Goal: Information Seeking & Learning: Check status

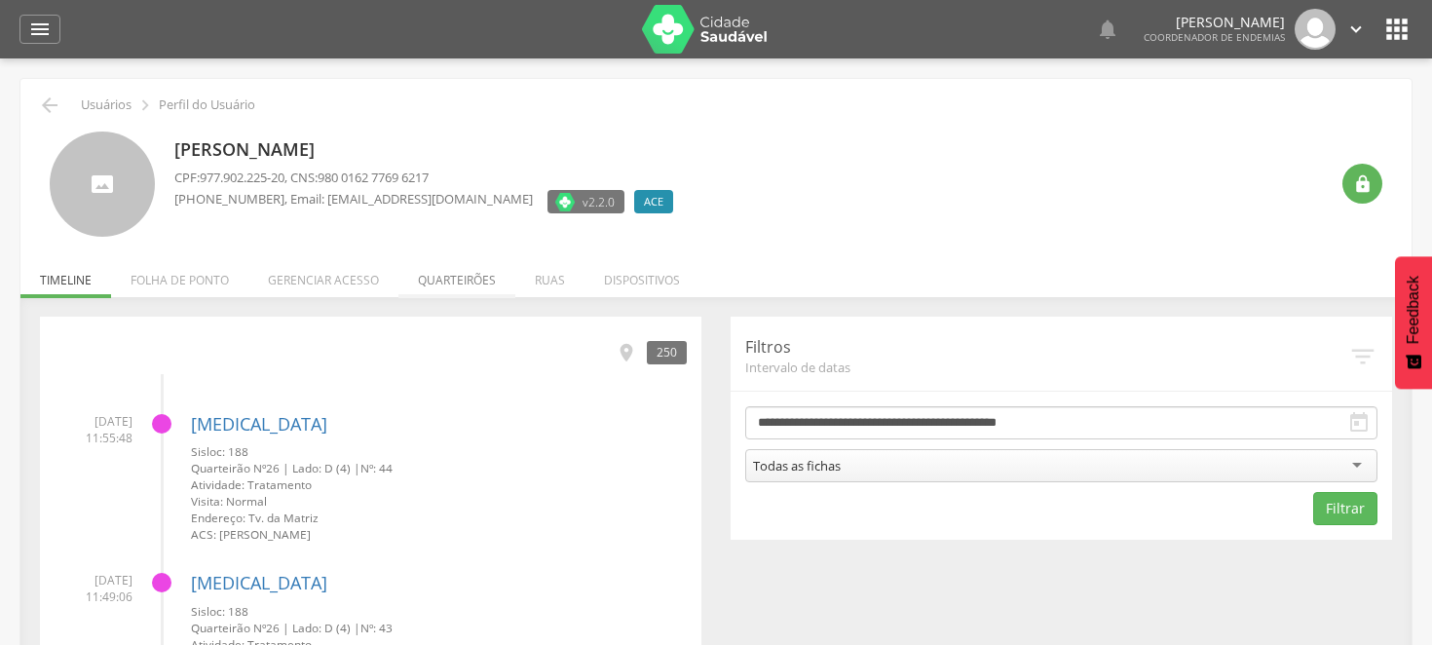
click at [451, 281] on li "Quarteirões" at bounding box center [456, 275] width 117 height 46
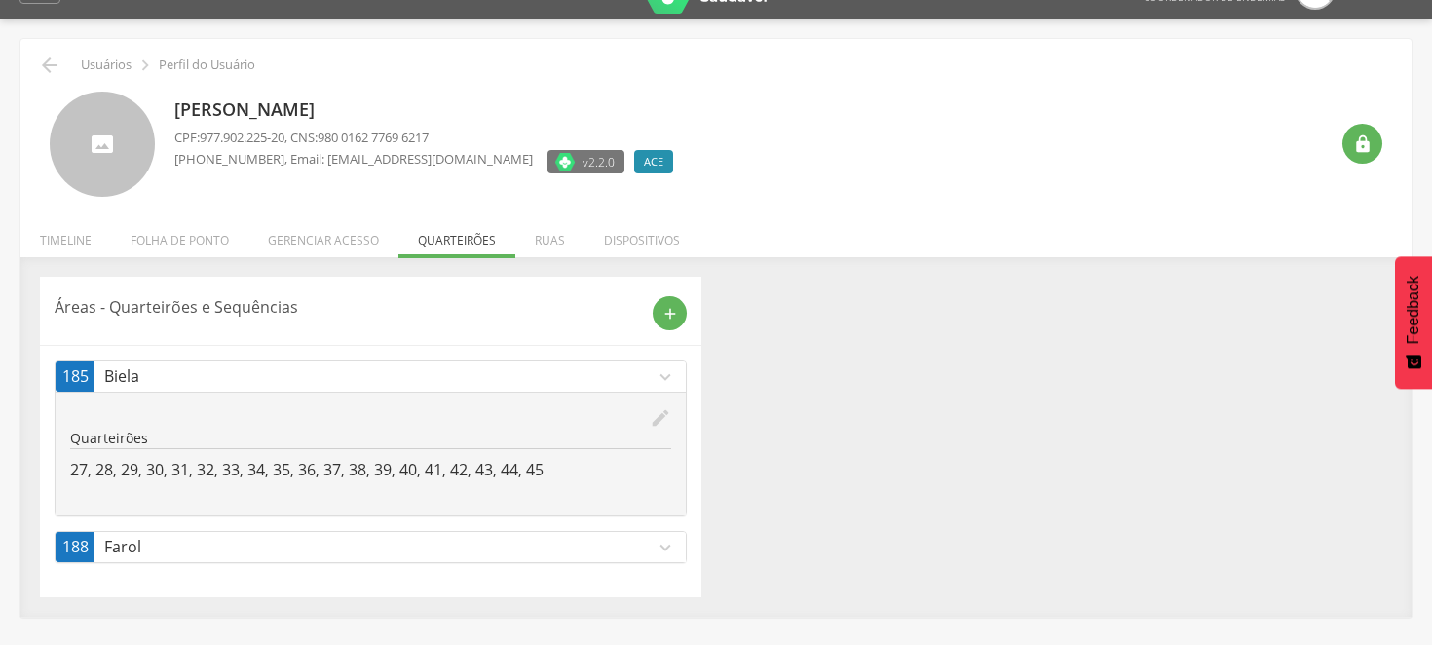
scroll to position [58, 0]
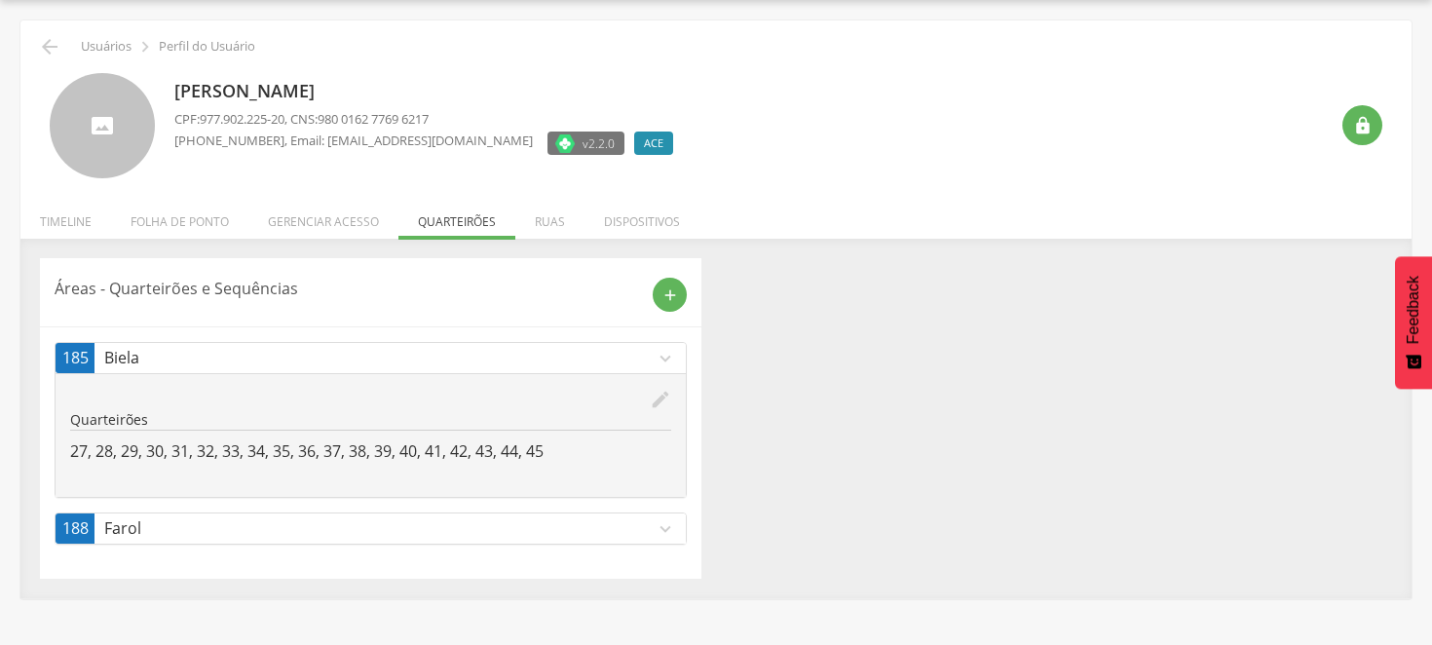
click at [660, 529] on icon "expand_more" at bounding box center [665, 528] width 21 height 21
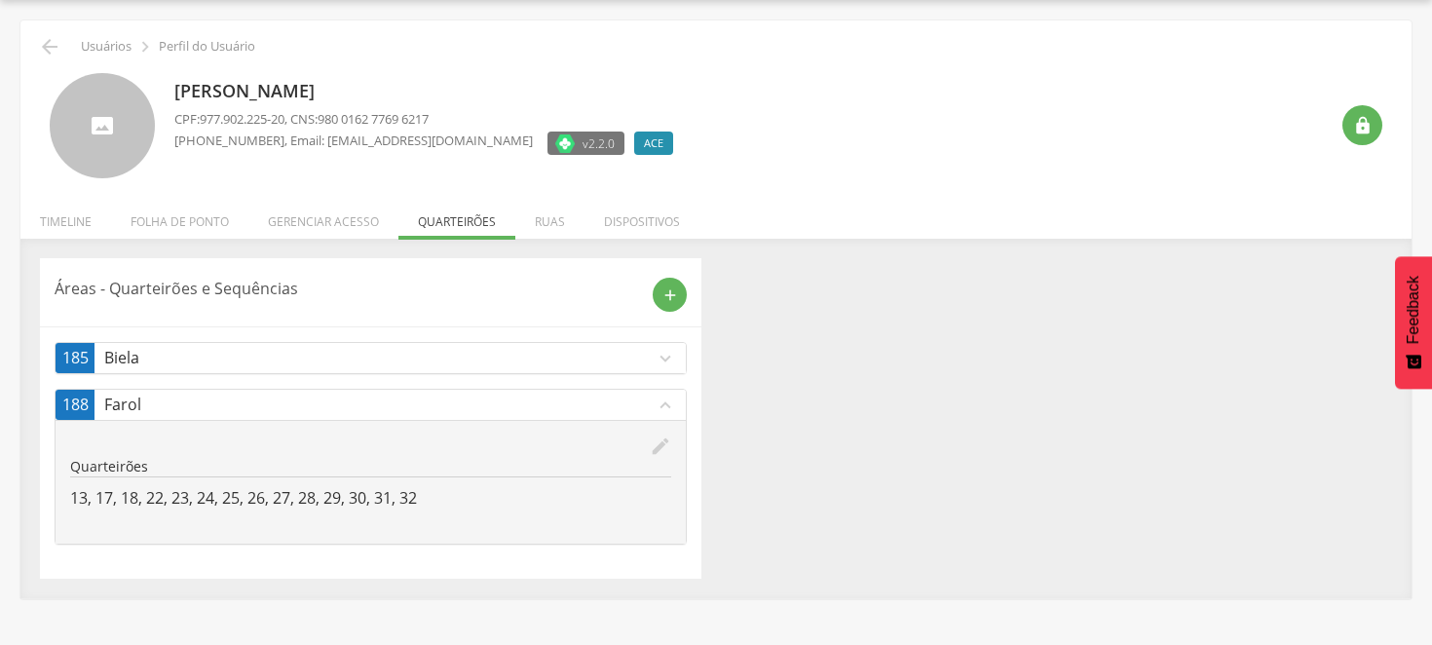
click at [815, 454] on div "Áreas - Quarteirões e Sequências add 185 Biela expand_more edit Quarteirões 27,…" at bounding box center [715, 418] width 1381 height 321
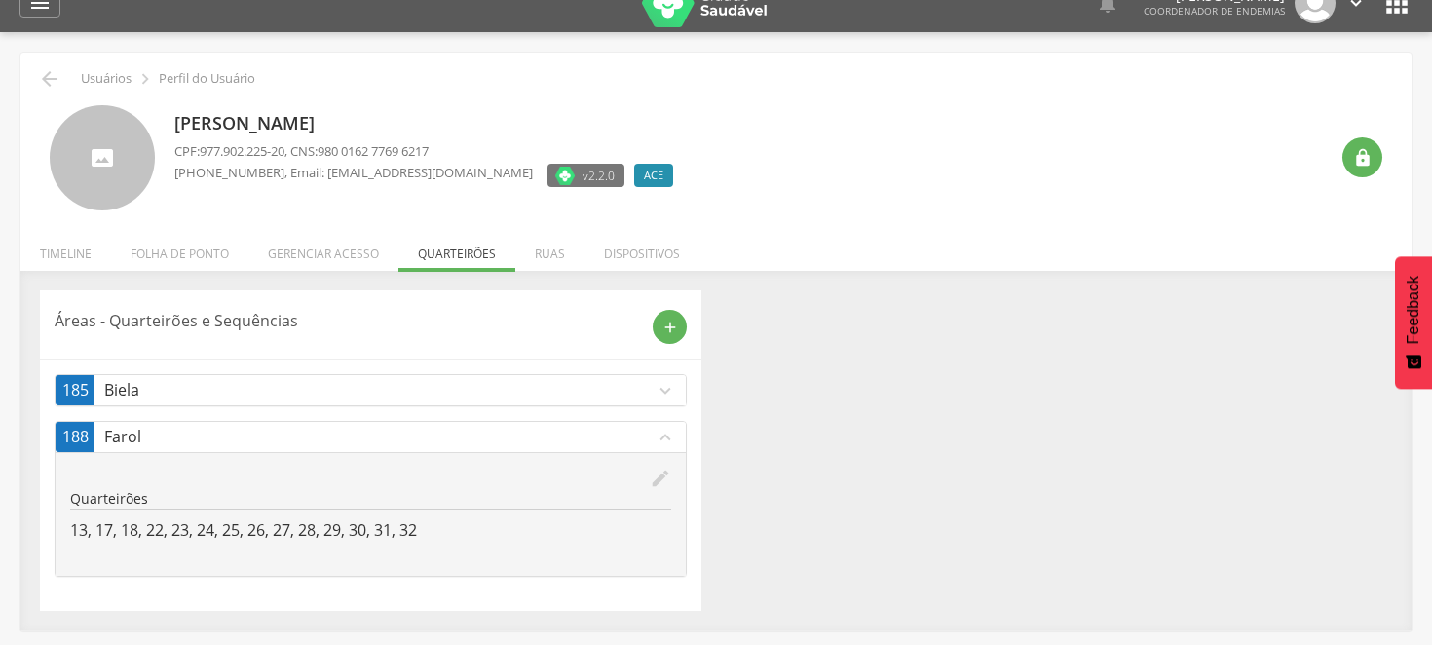
scroll to position [0, 0]
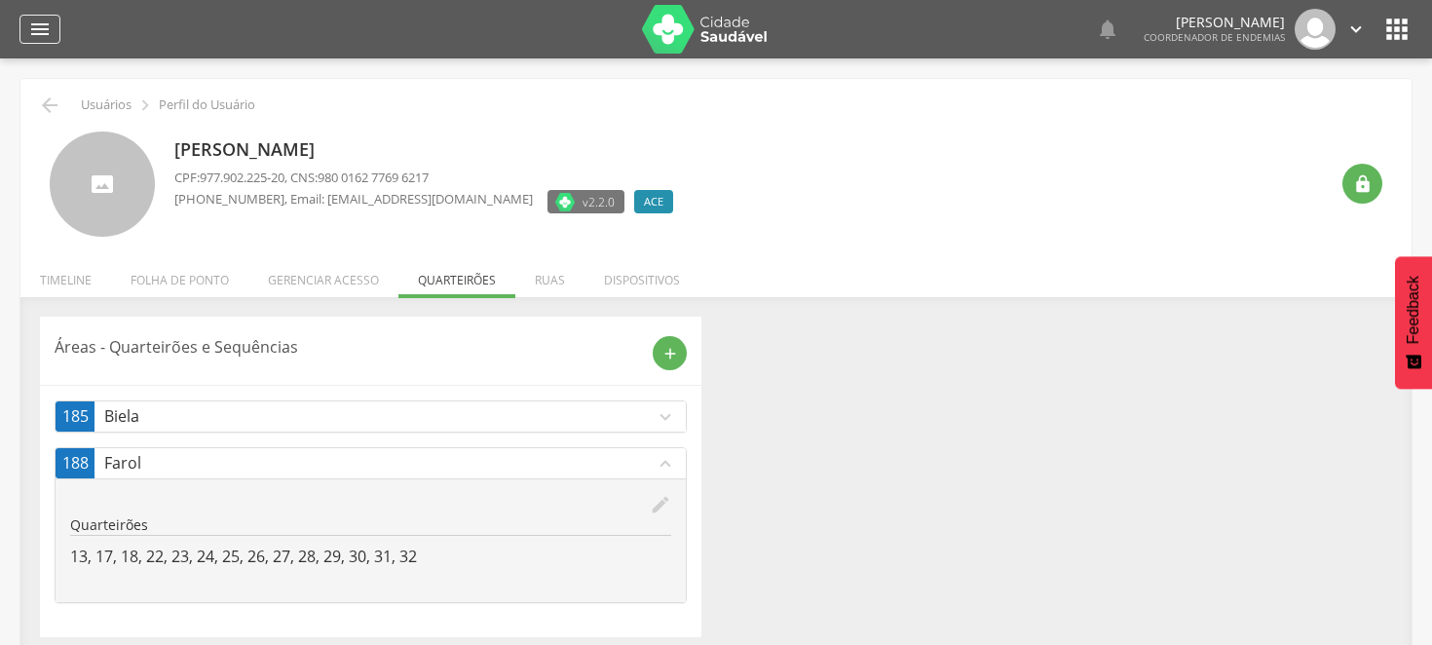
click at [42, 29] on icon "" at bounding box center [39, 29] width 23 height 23
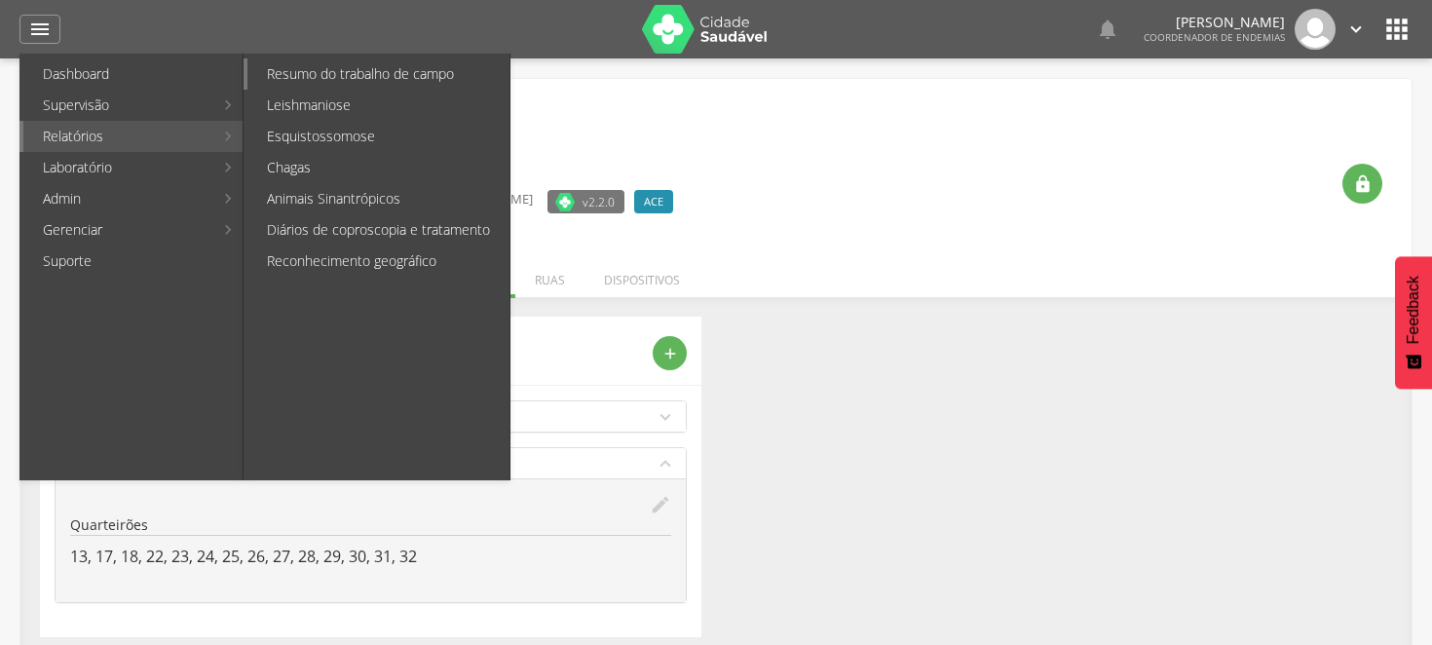
click at [341, 72] on link "Resumo do trabalho de campo" at bounding box center [378, 73] width 262 height 31
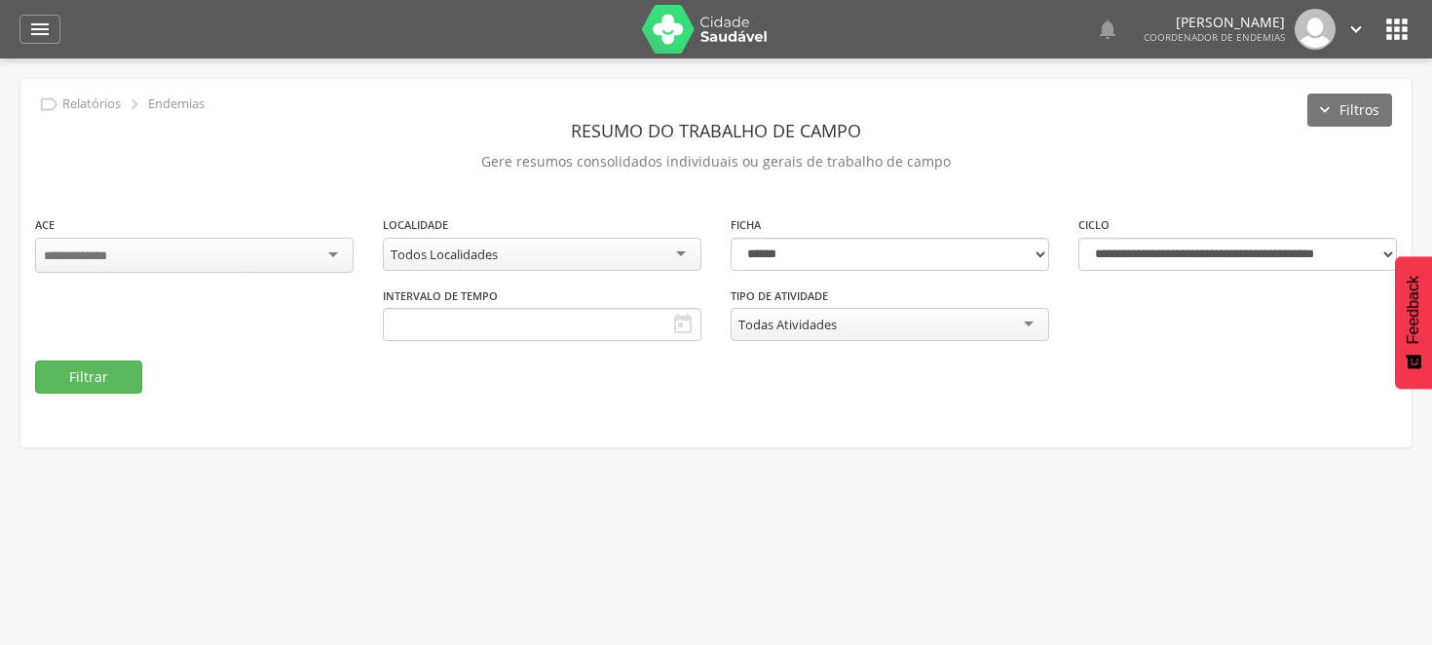
type input "**********"
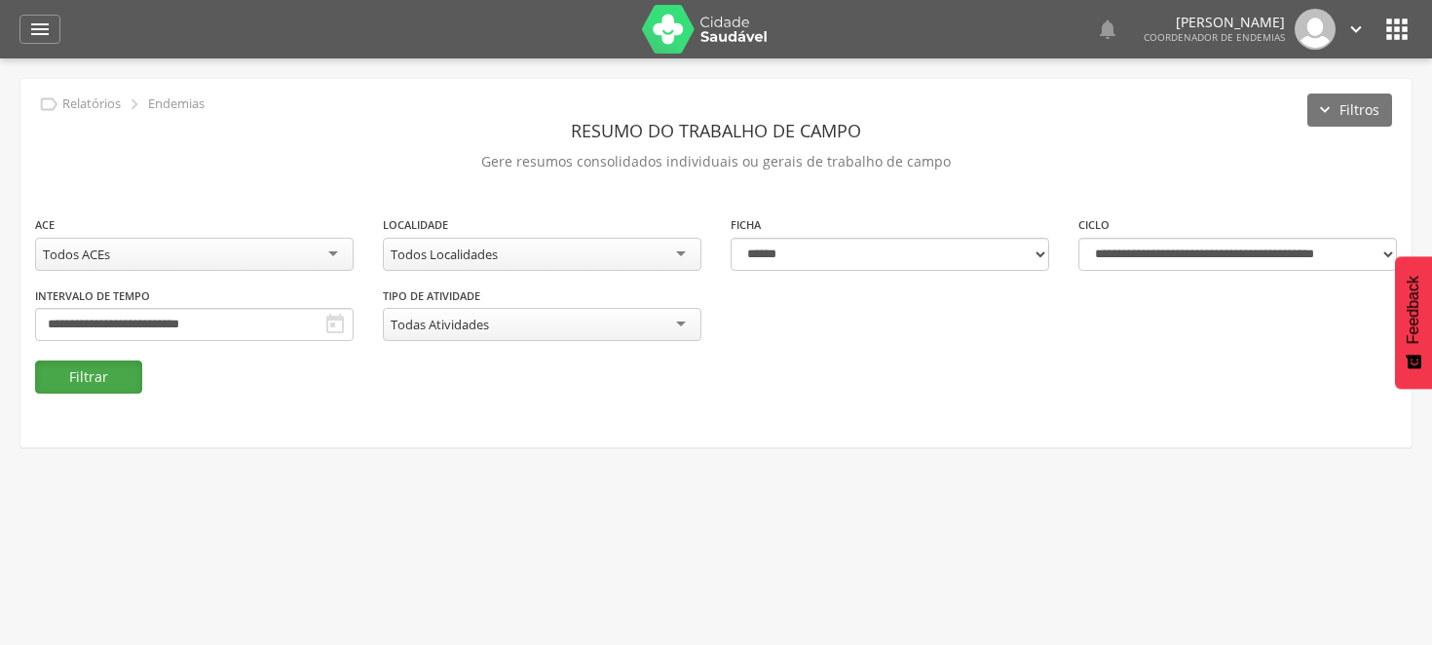
click at [100, 370] on button "Filtrar" at bounding box center [88, 376] width 107 height 33
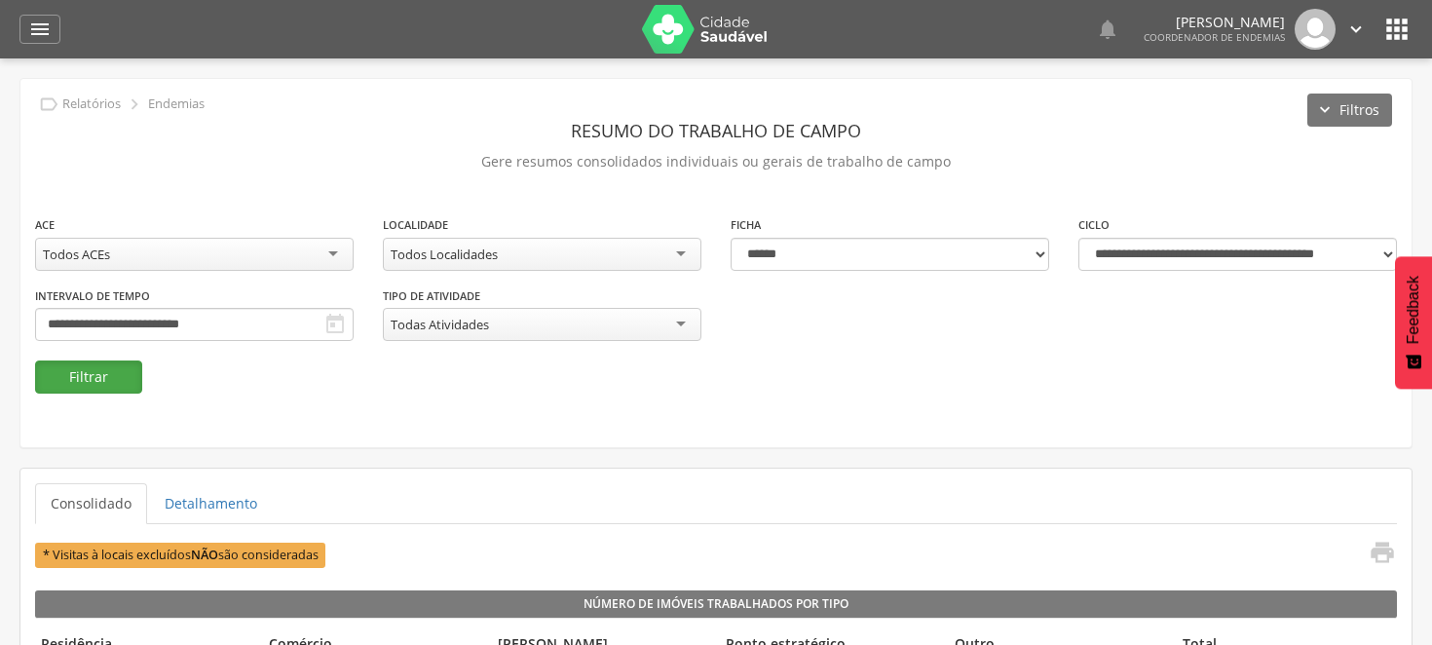
click at [113, 385] on button "Filtrar" at bounding box center [88, 376] width 107 height 33
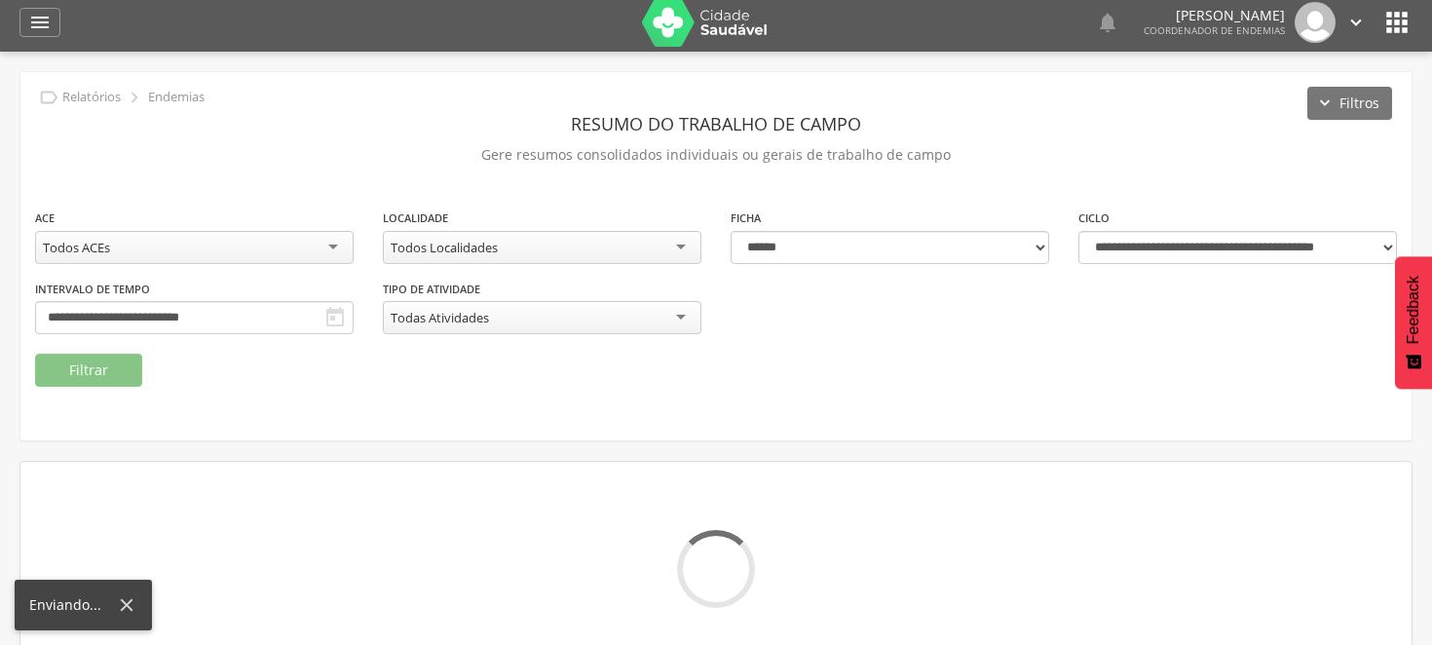
scroll to position [58, 0]
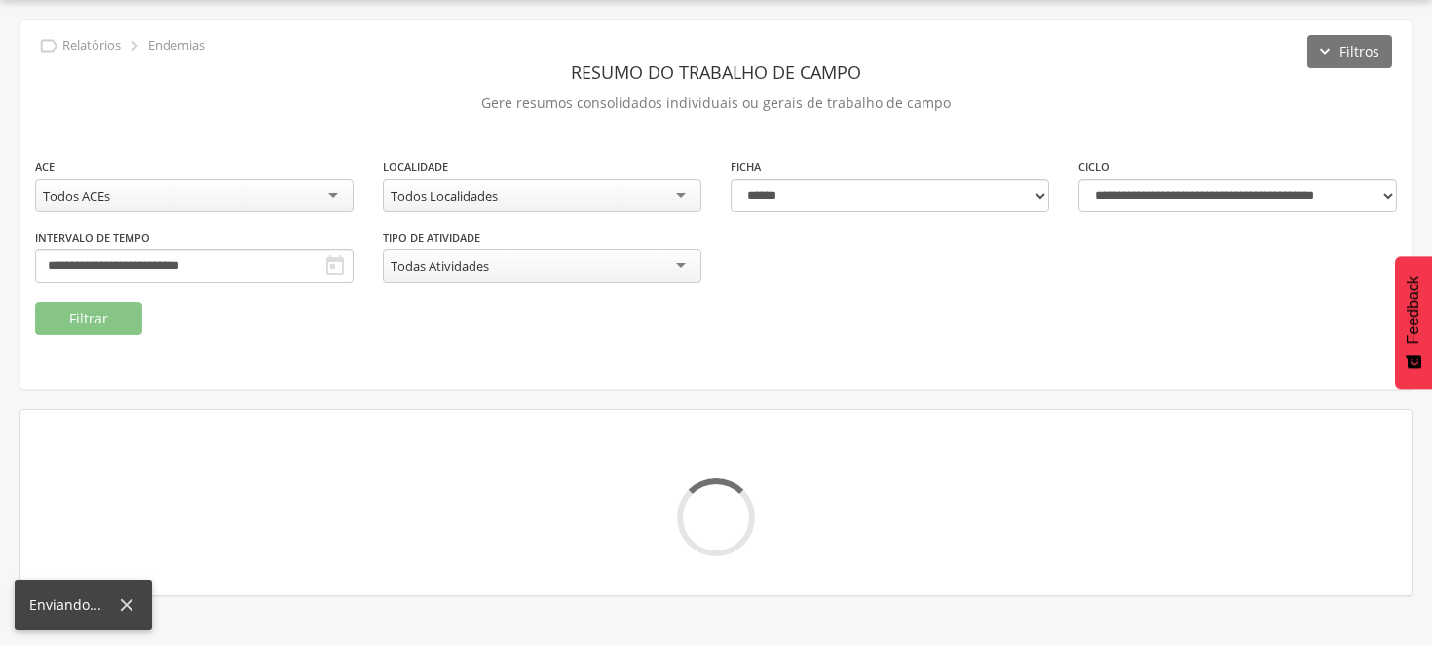
click at [129, 604] on icon at bounding box center [126, 604] width 21 height 21
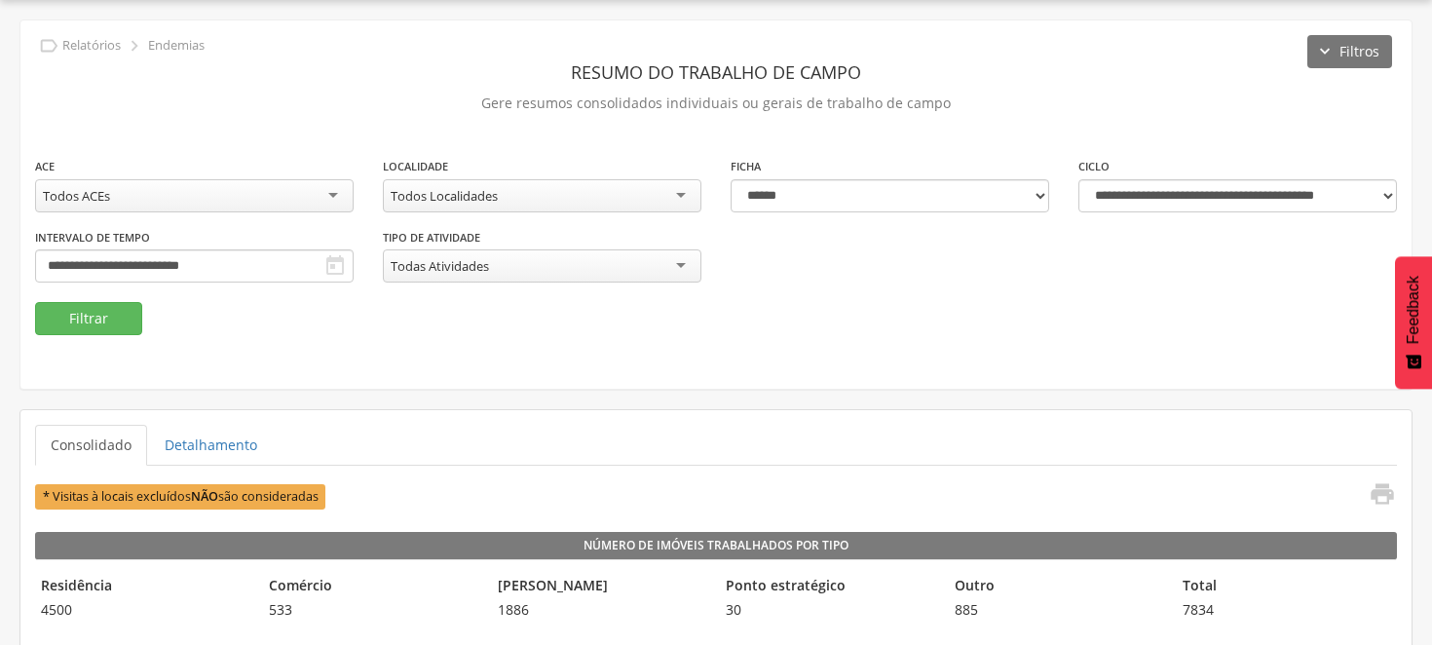
click at [121, 206] on div "Todos ACEs" at bounding box center [194, 195] width 319 height 33
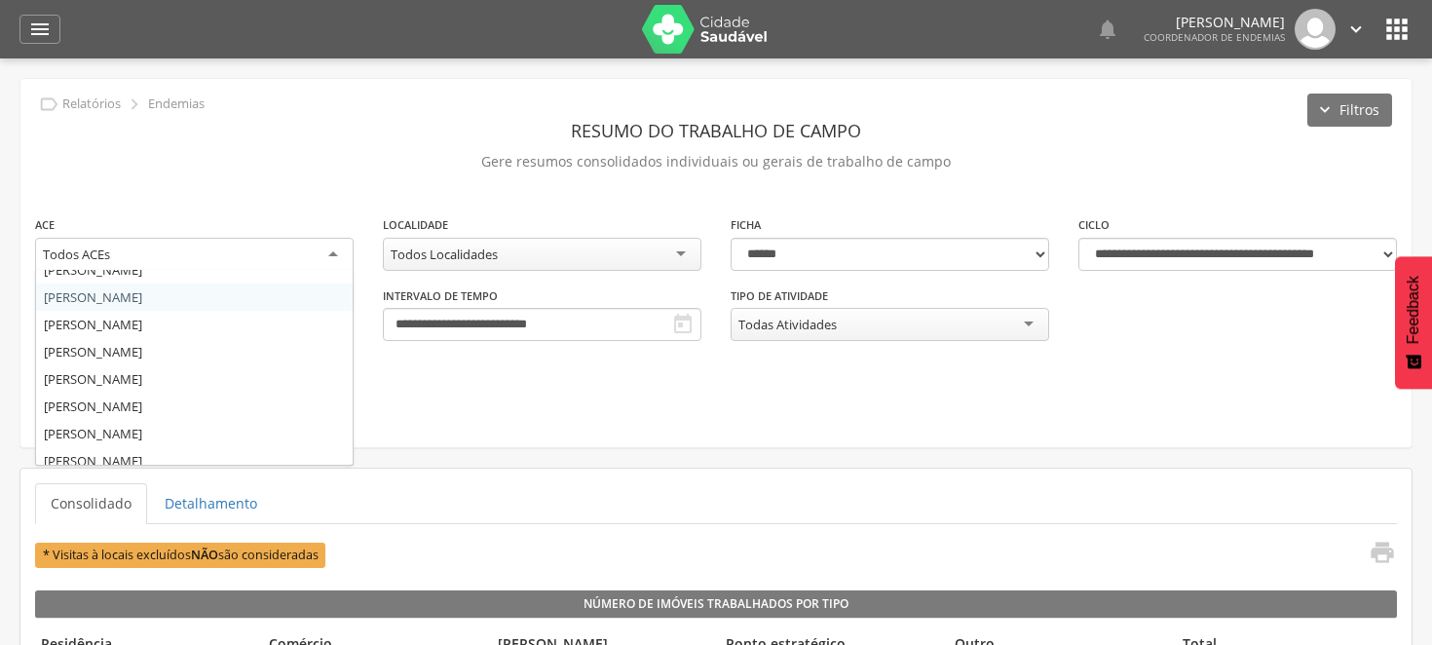
scroll to position [214, 0]
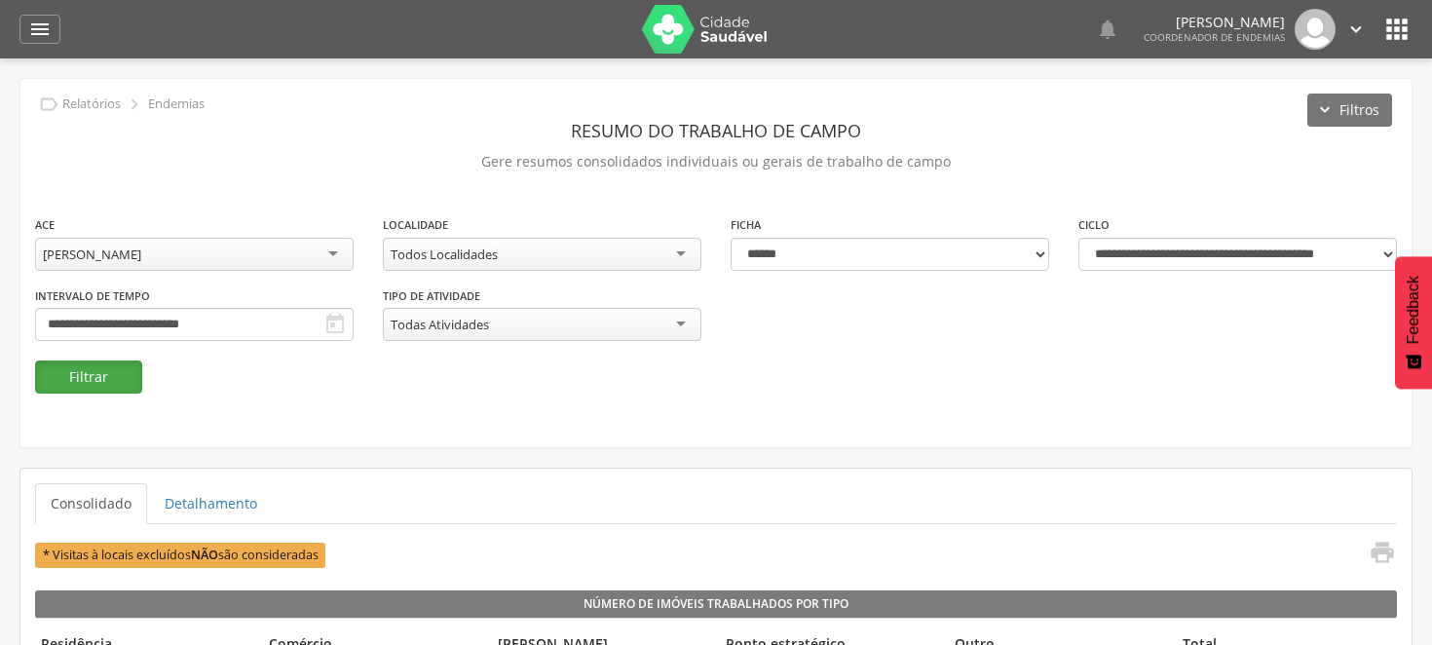
click at [90, 371] on button "Filtrar" at bounding box center [88, 376] width 107 height 33
click at [93, 376] on button "Filtrar" at bounding box center [88, 376] width 107 height 33
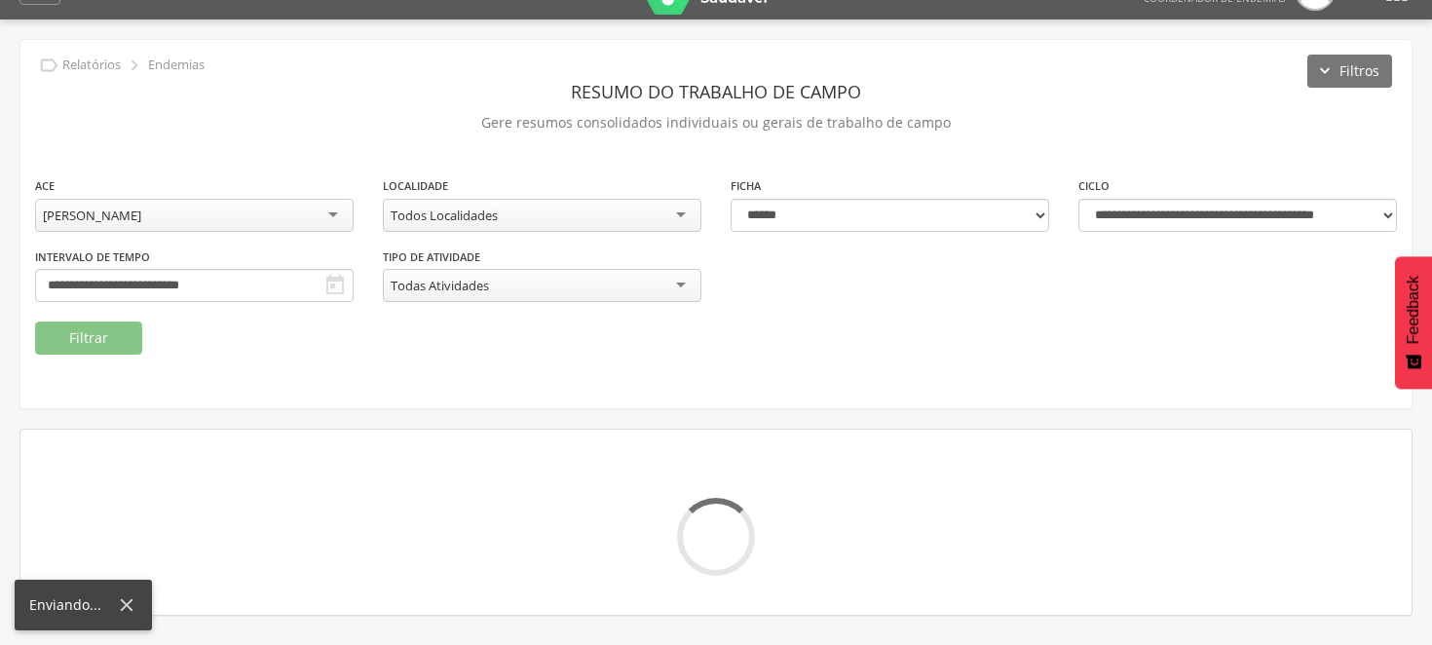
scroll to position [58, 0]
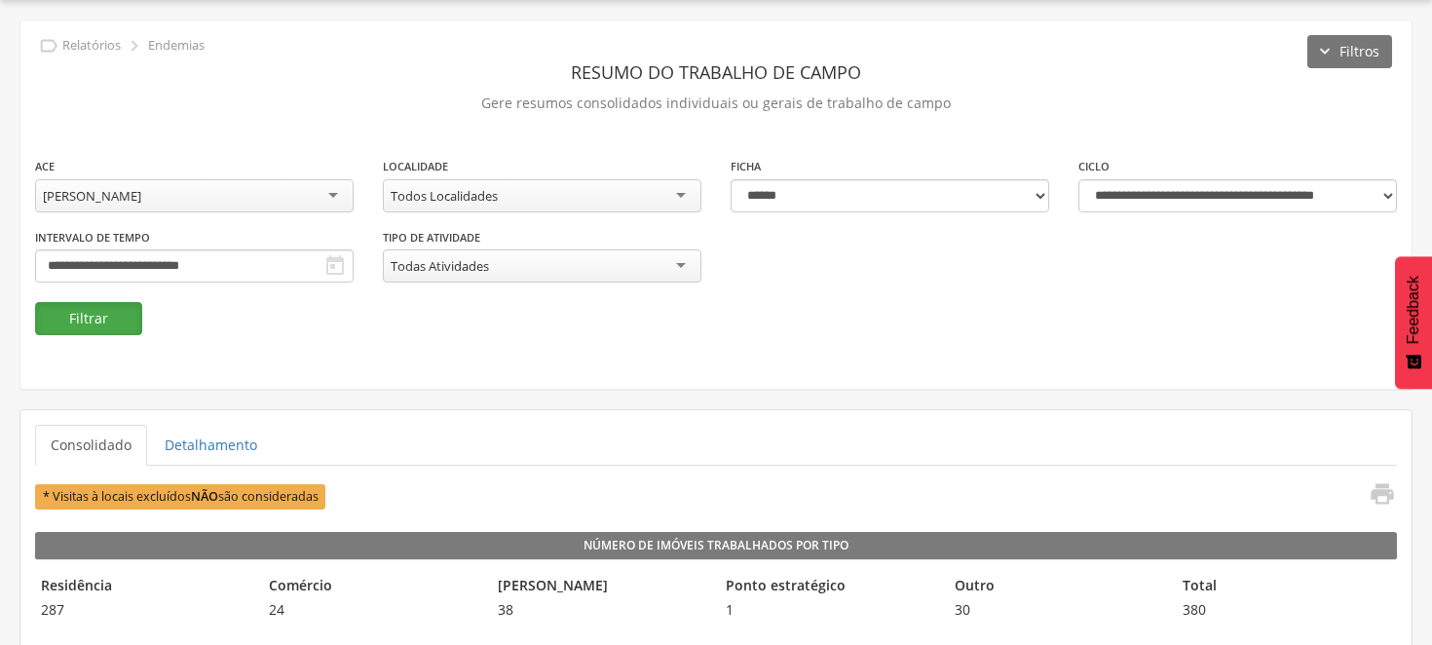
click at [114, 322] on button "Filtrar" at bounding box center [88, 318] width 107 height 33
click at [99, 309] on button "Filtrar" at bounding box center [88, 318] width 107 height 33
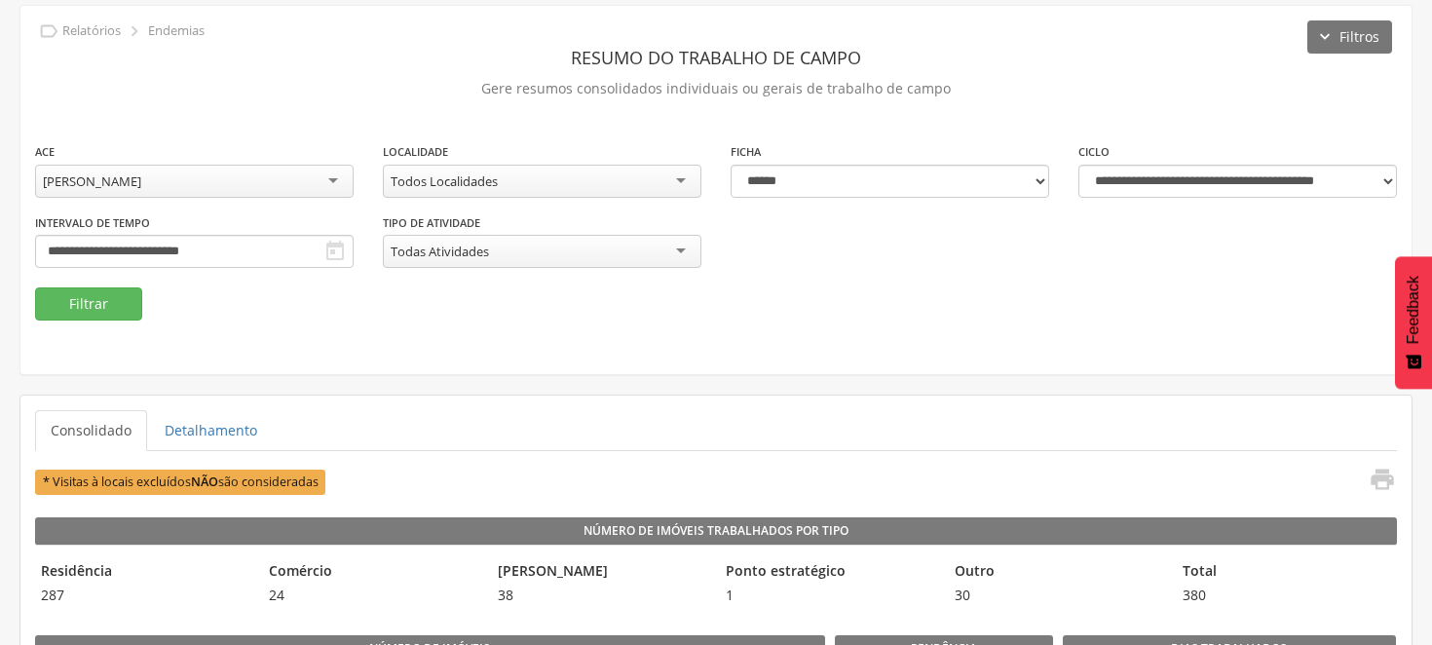
scroll to position [108, 0]
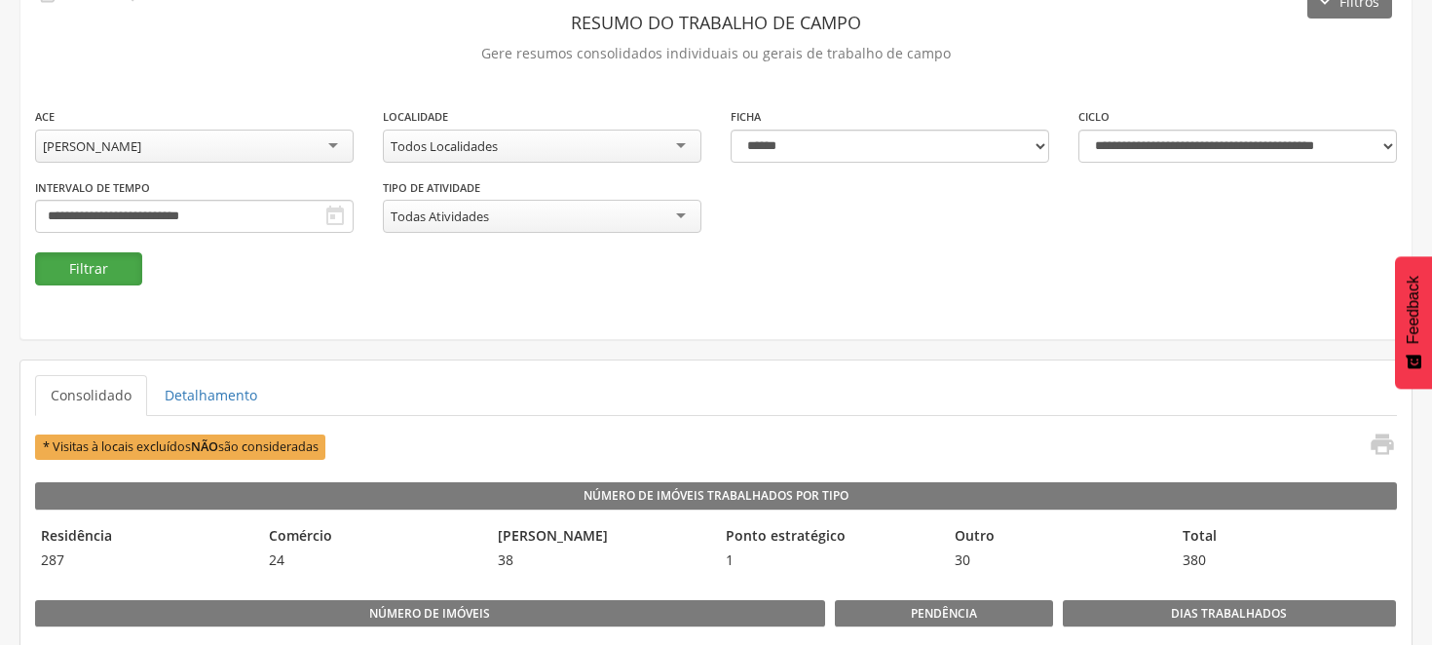
click at [86, 258] on button "Filtrar" at bounding box center [88, 268] width 107 height 33
click at [107, 258] on button "Filtrar" at bounding box center [88, 268] width 107 height 33
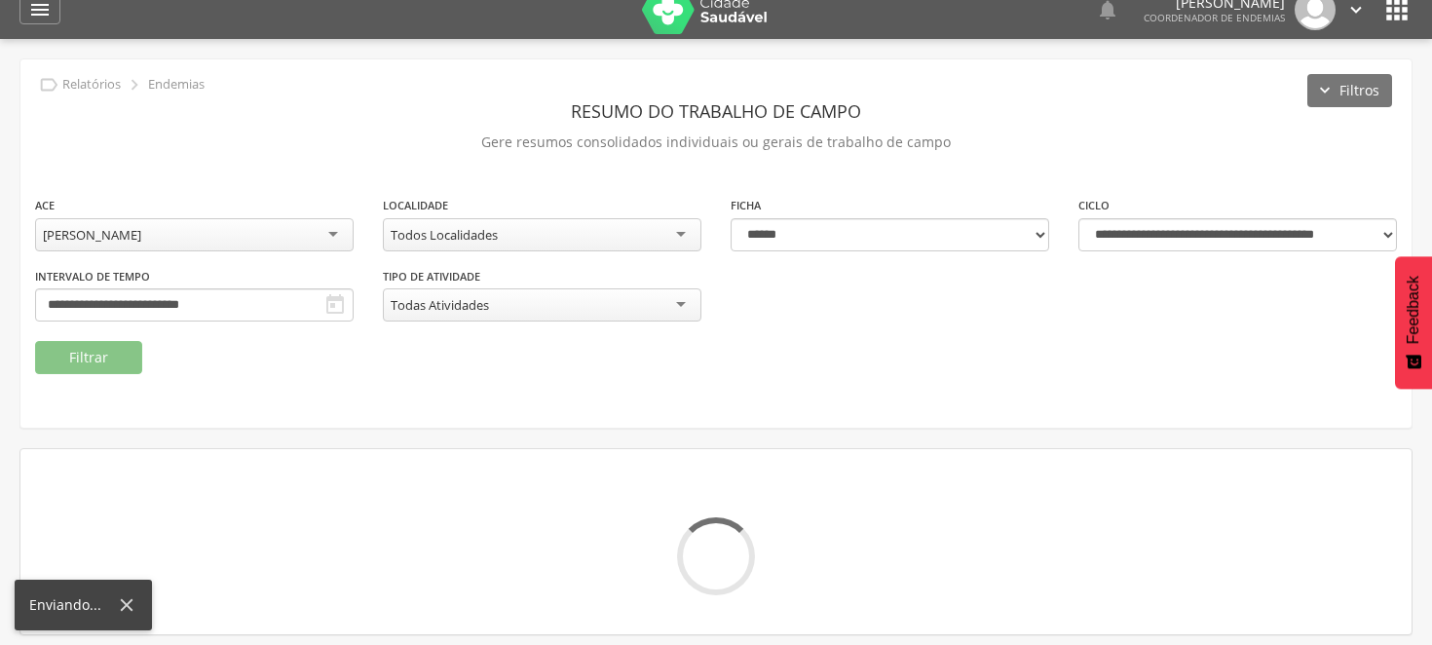
scroll to position [0, 0]
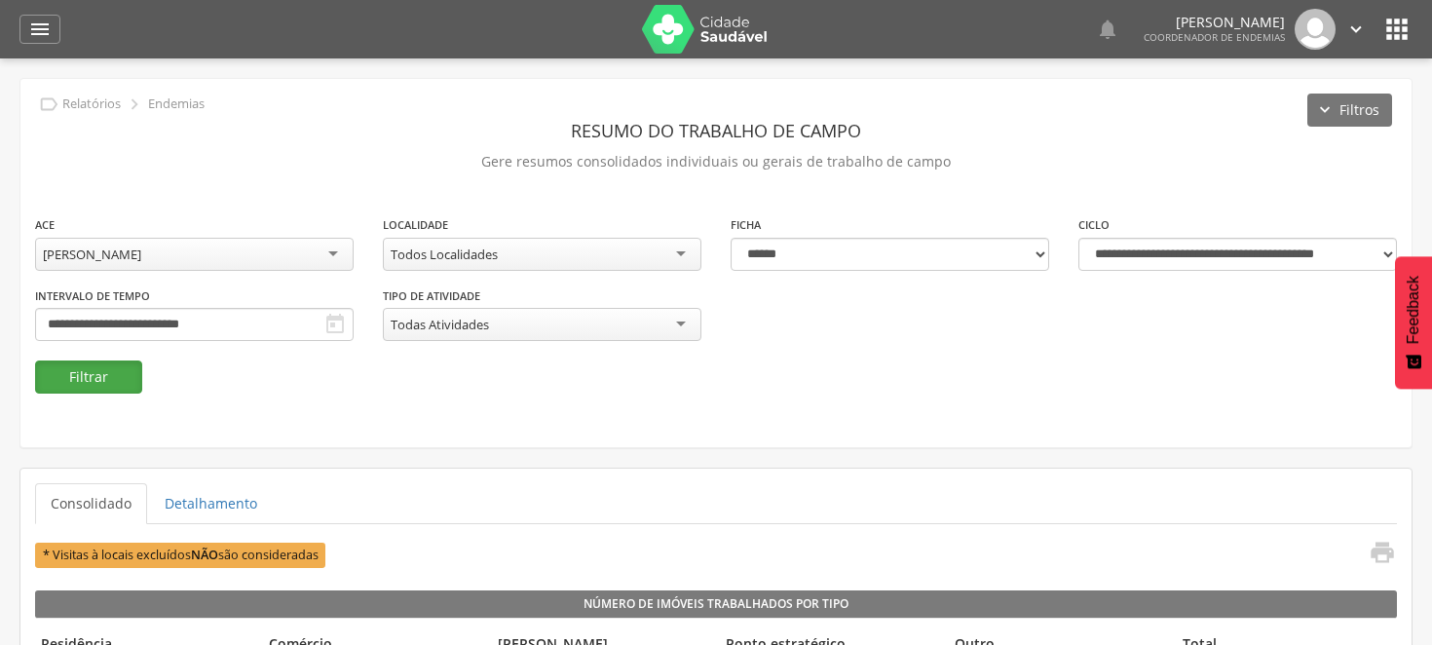
click at [90, 372] on button "Filtrar" at bounding box center [88, 376] width 107 height 33
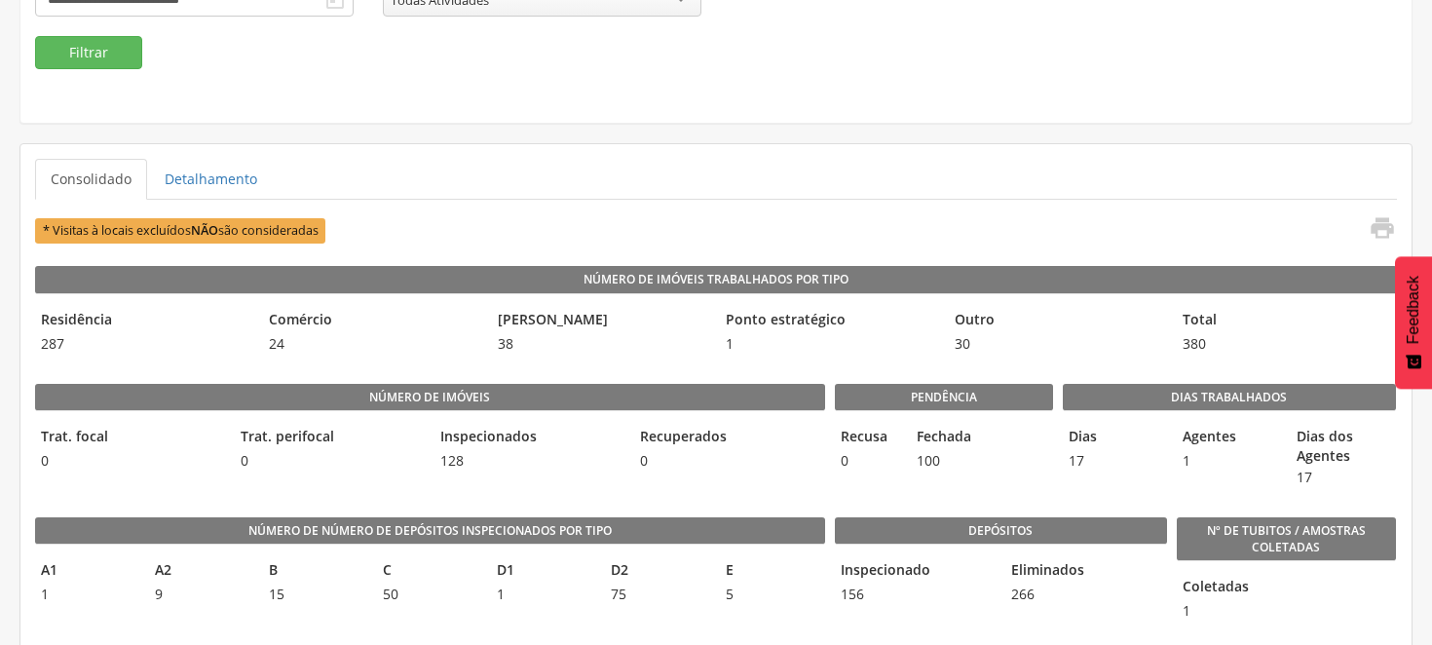
scroll to position [108, 0]
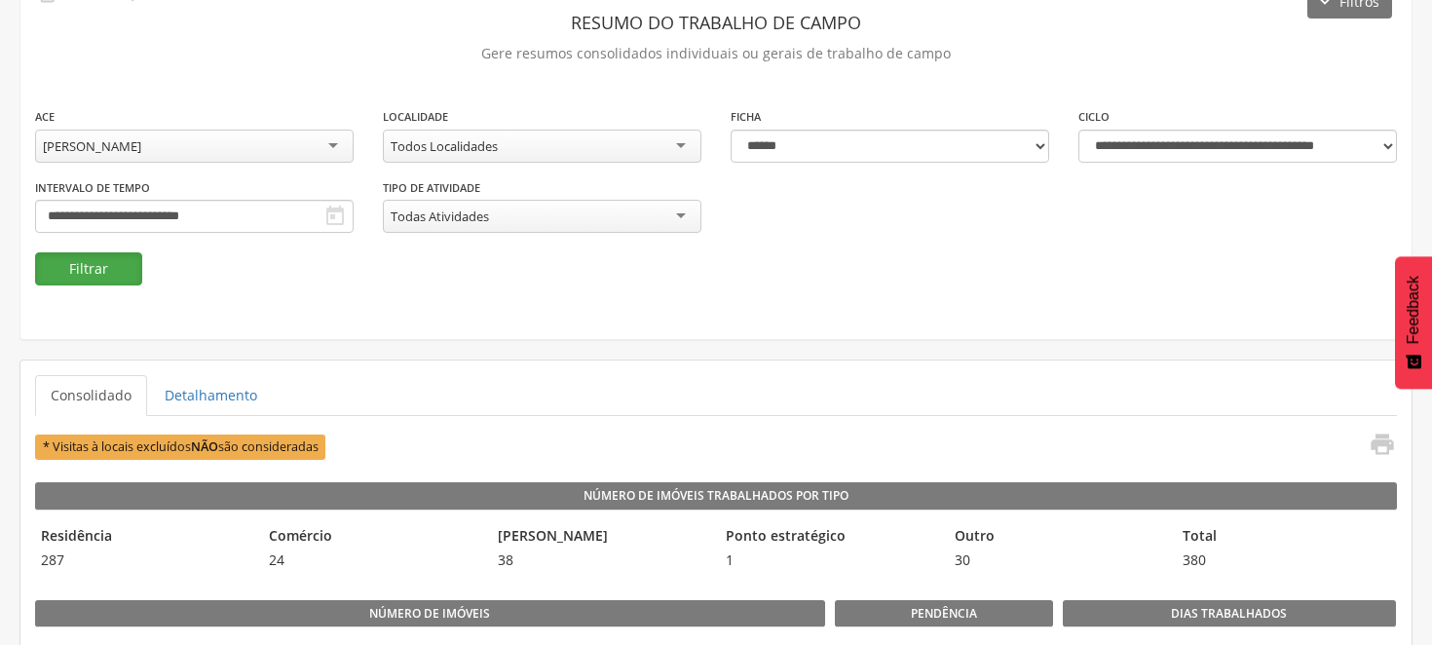
click at [130, 269] on button "Filtrar" at bounding box center [88, 268] width 107 height 33
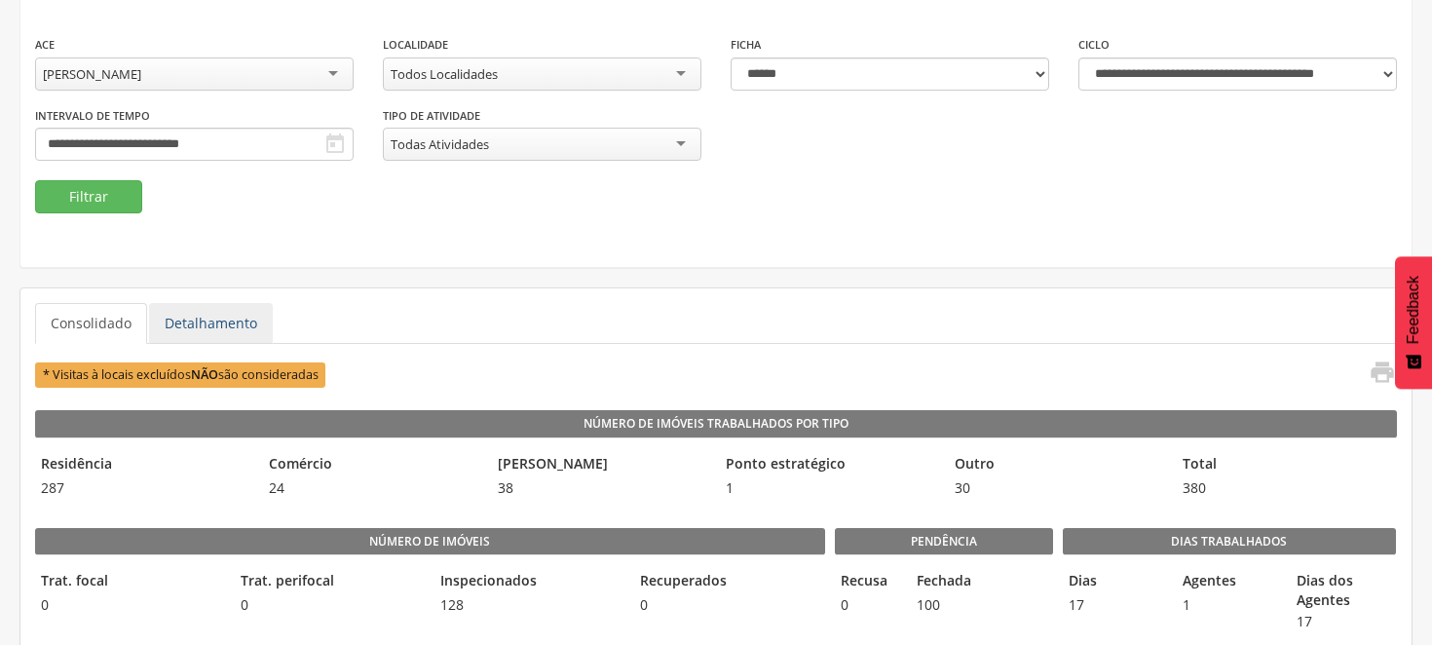
scroll to position [216, 0]
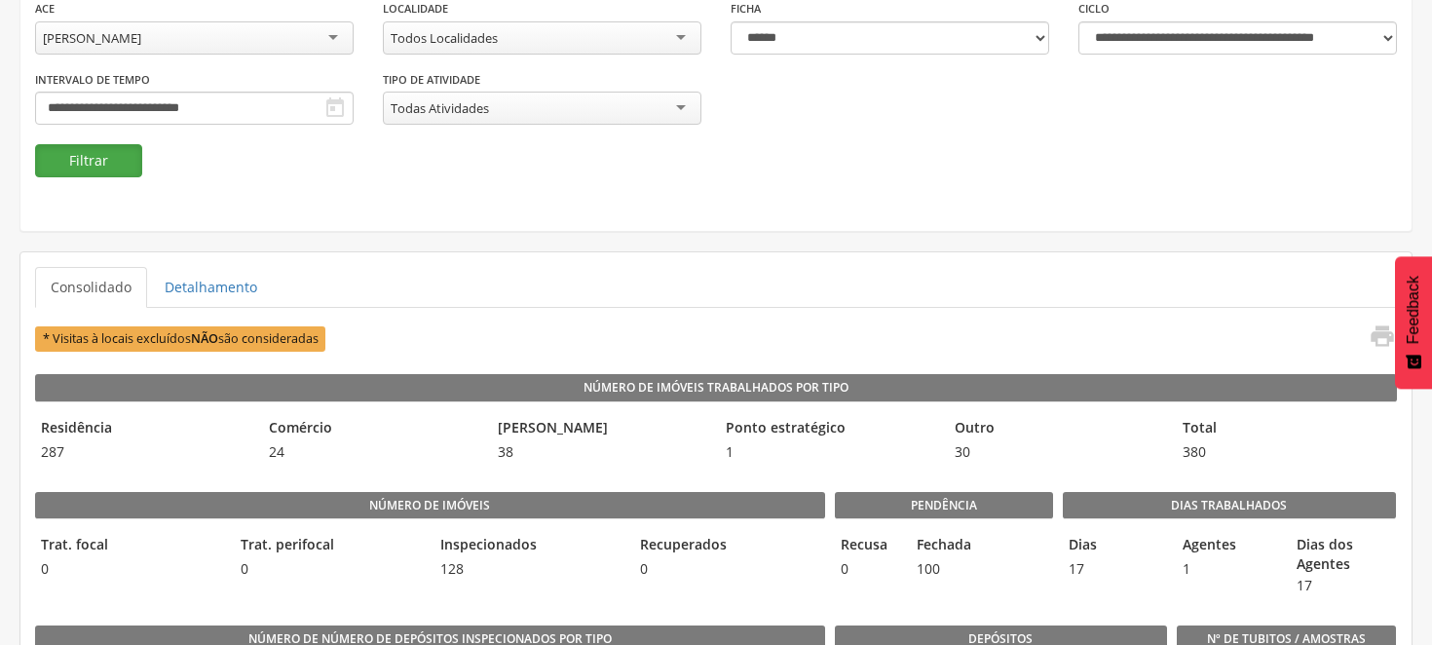
click at [88, 158] on button "Filtrar" at bounding box center [88, 160] width 107 height 33
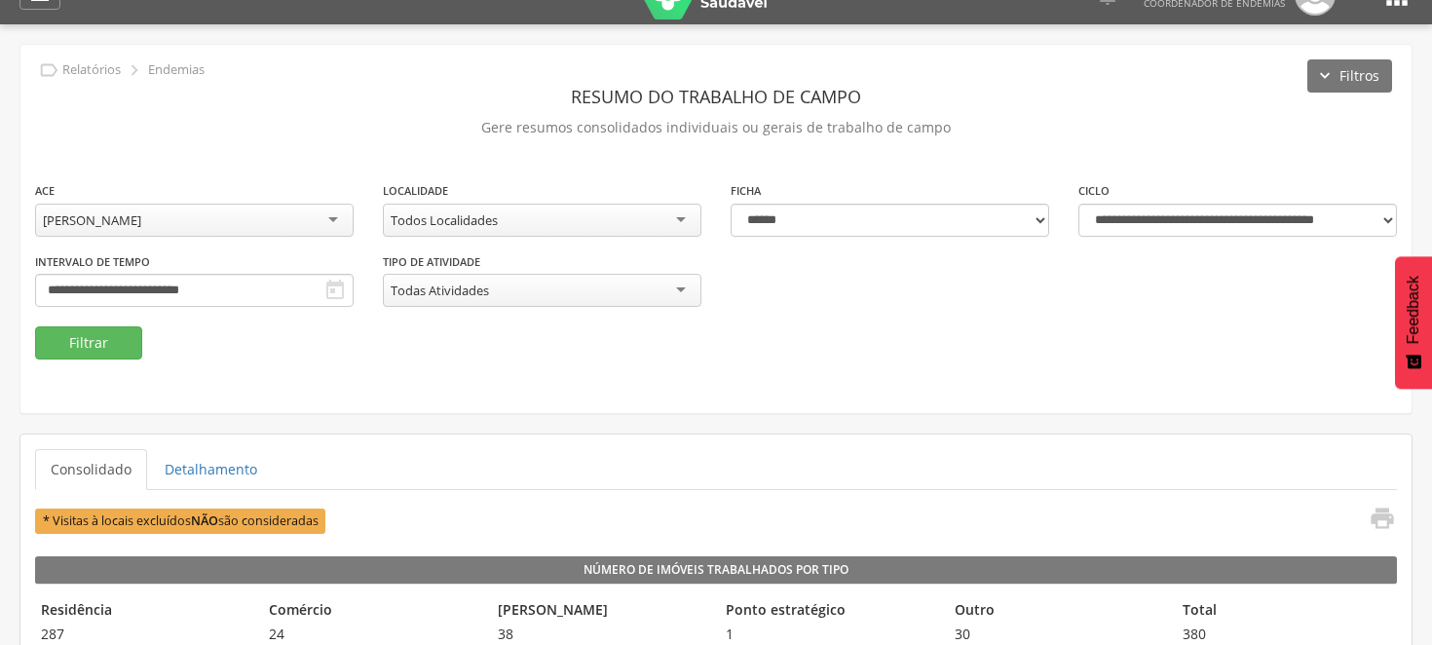
scroll to position [0, 0]
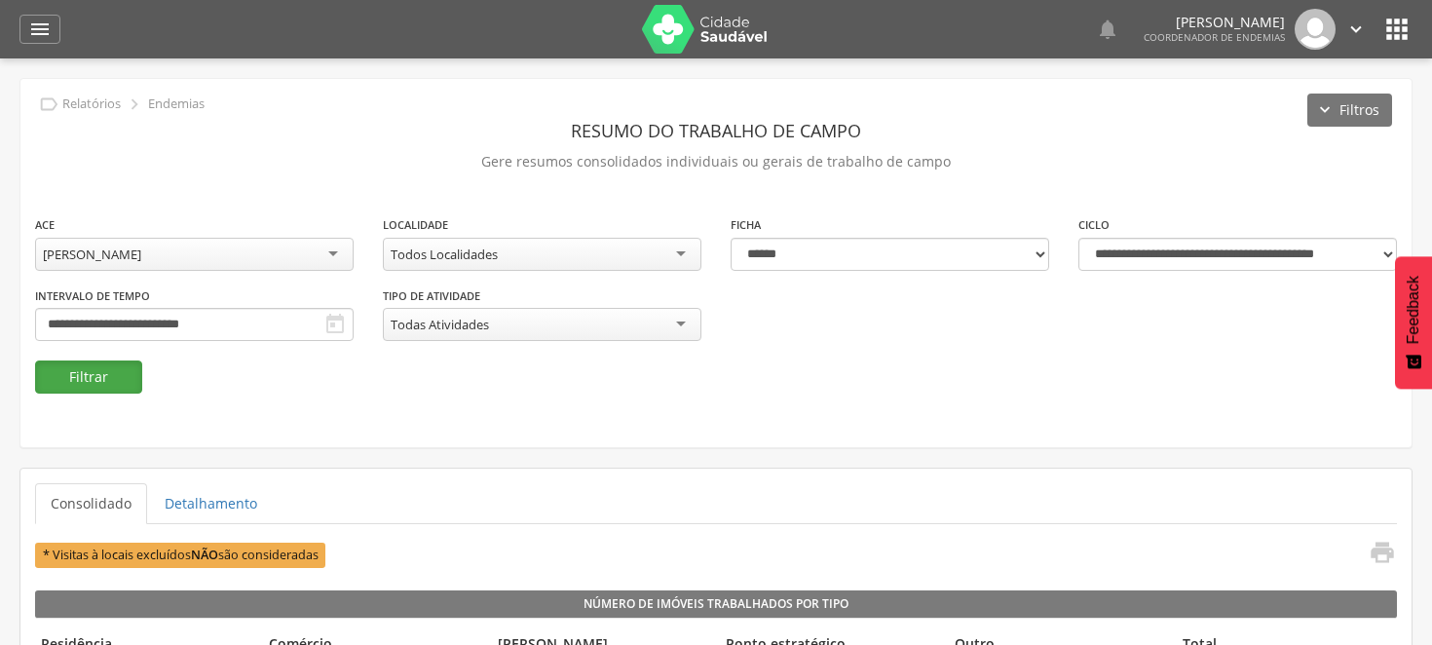
click at [107, 377] on button "Filtrar" at bounding box center [88, 376] width 107 height 33
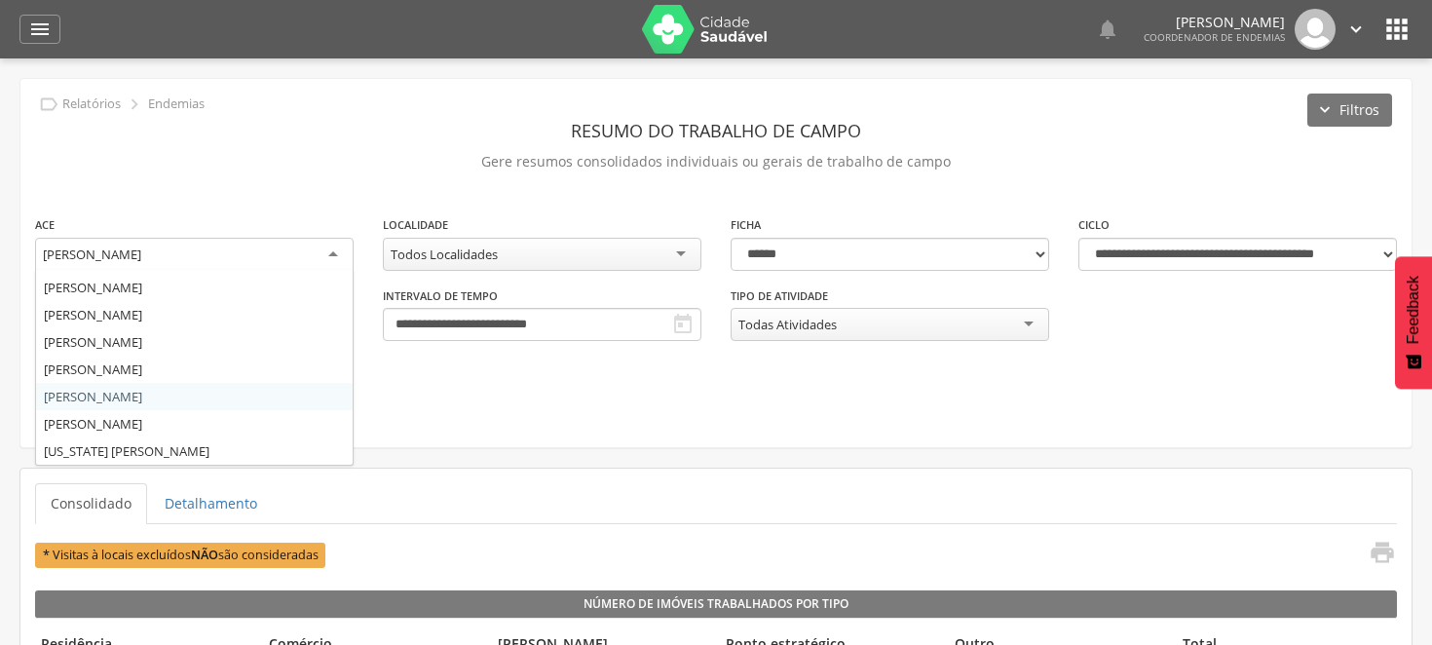
click at [336, 246] on div "[PERSON_NAME]" at bounding box center [194, 255] width 319 height 35
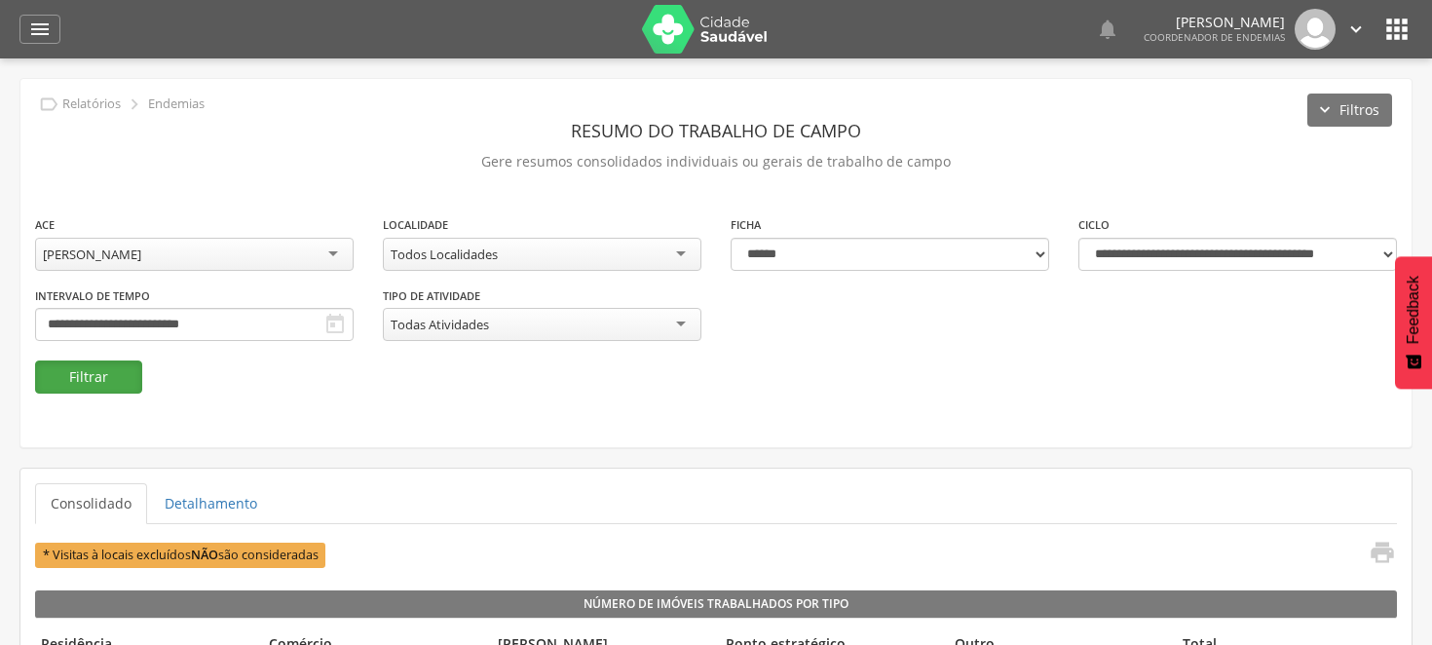
click at [112, 376] on button "Filtrar" at bounding box center [88, 376] width 107 height 33
click at [331, 247] on div "[PERSON_NAME]" at bounding box center [194, 254] width 319 height 33
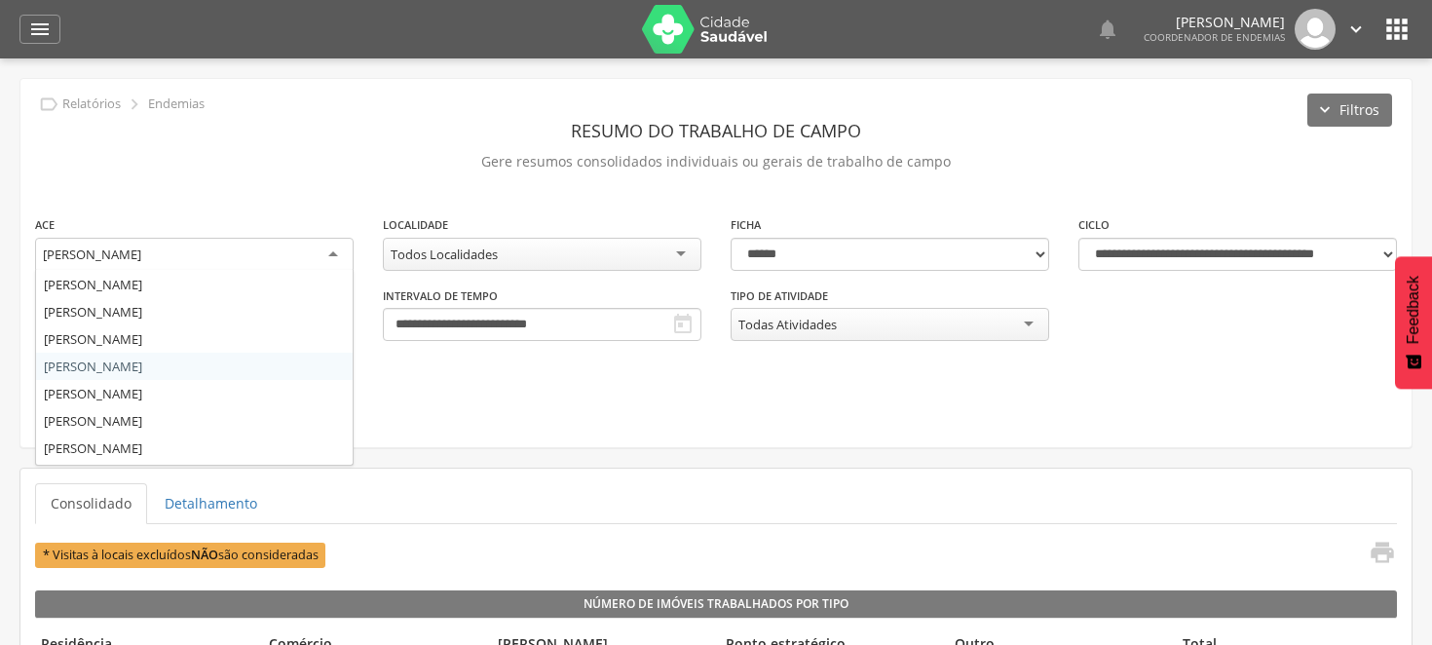
scroll to position [214, 0]
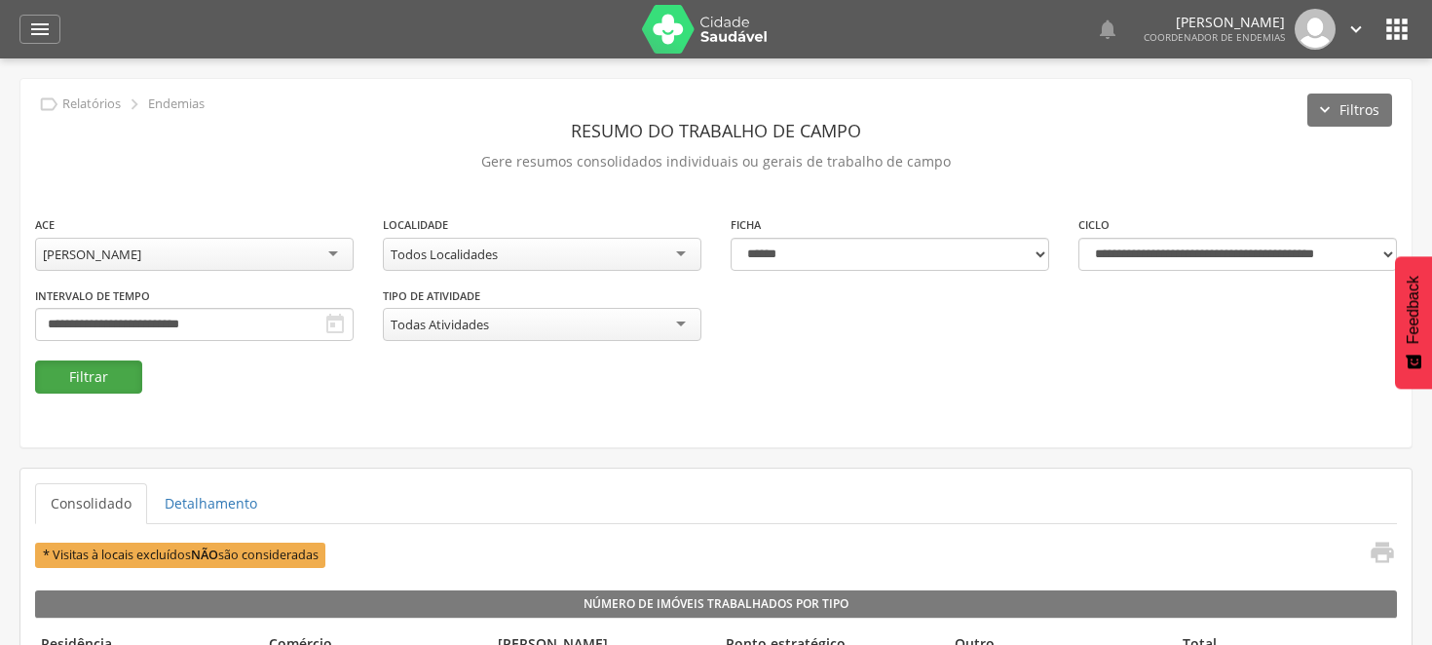
click at [104, 376] on button "Filtrar" at bounding box center [88, 376] width 107 height 33
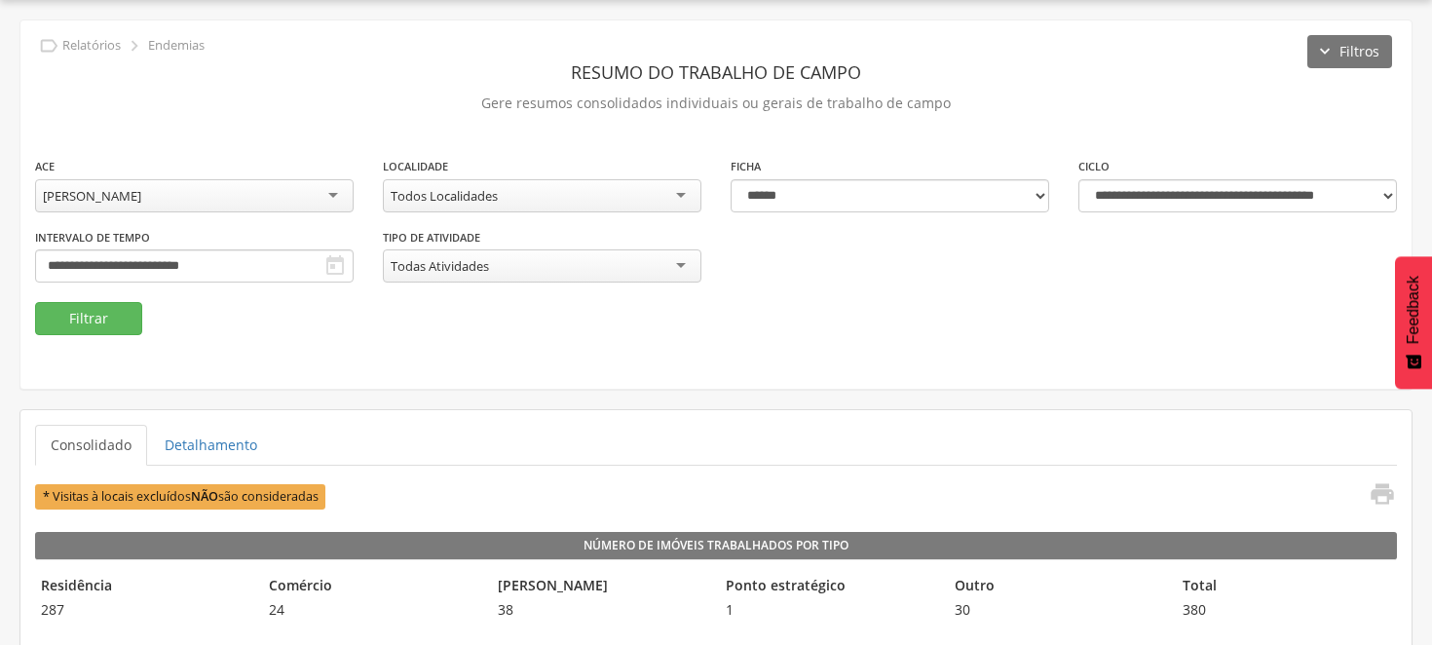
scroll to position [275, 0]
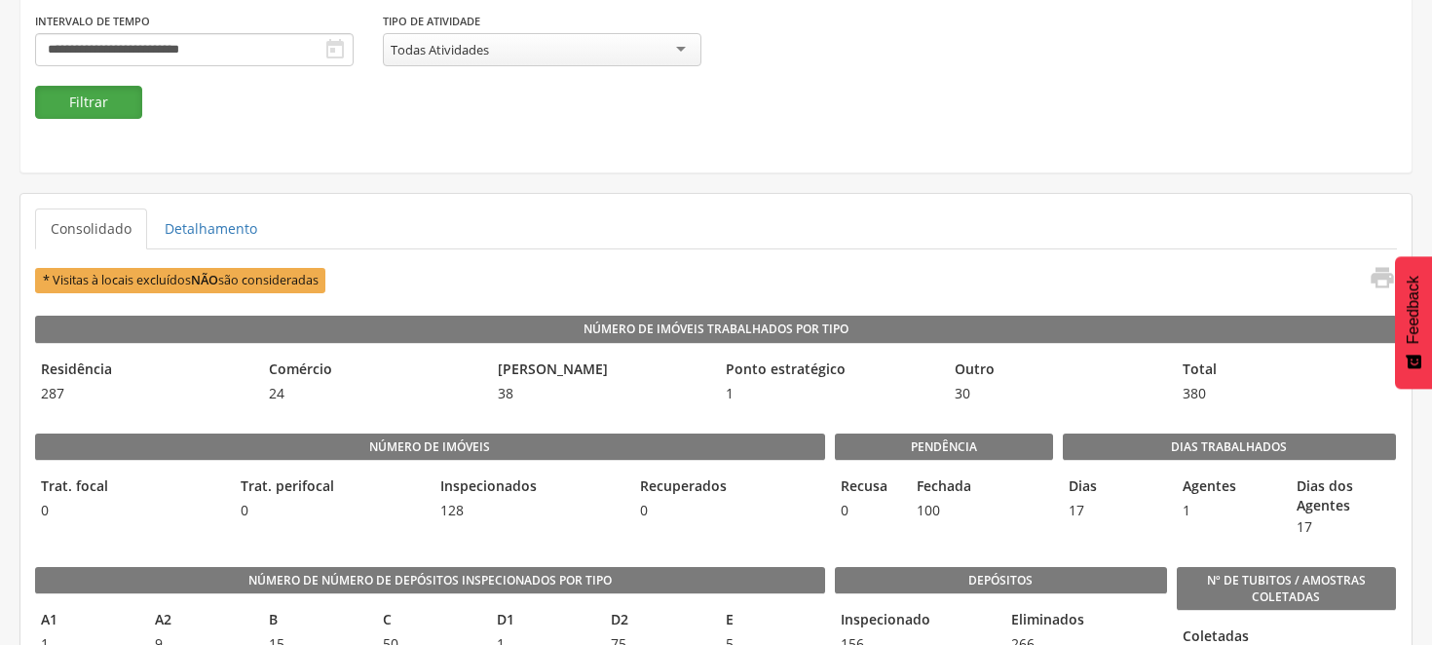
click at [101, 107] on button "Filtrar" at bounding box center [88, 102] width 107 height 33
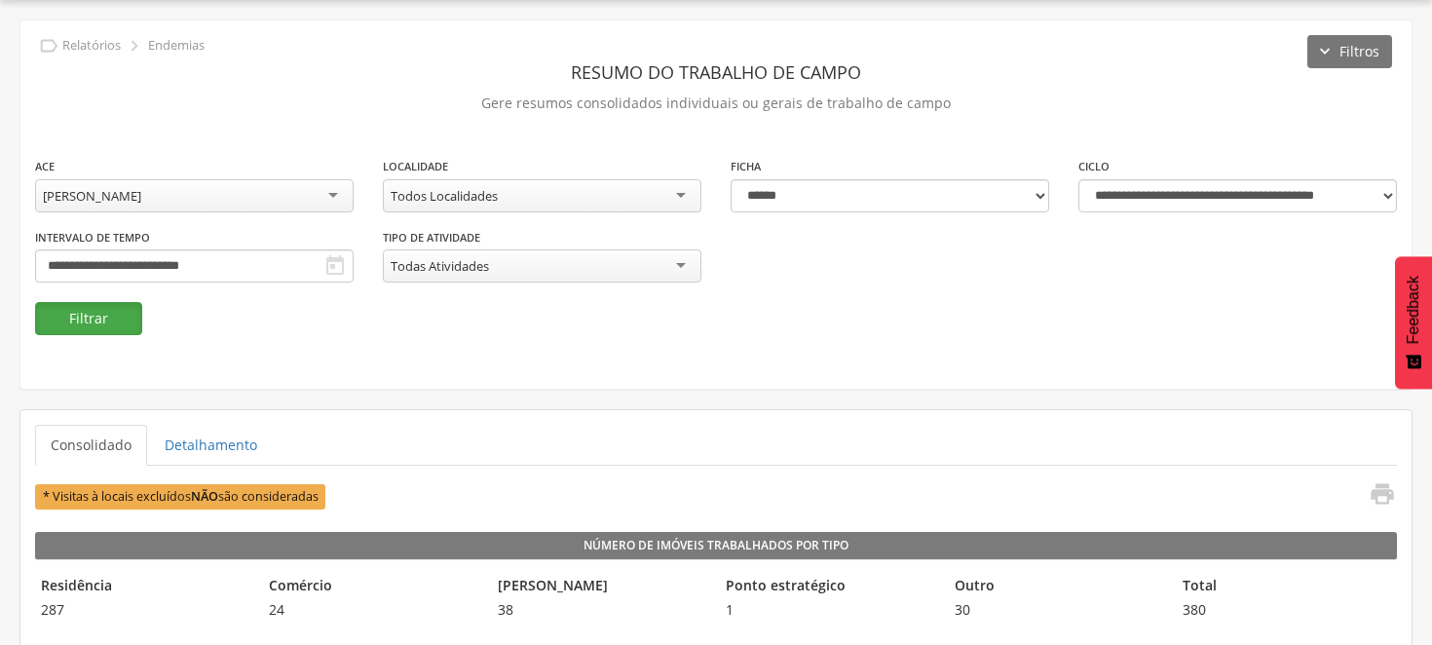
click at [75, 315] on button "Filtrar" at bounding box center [88, 318] width 107 height 33
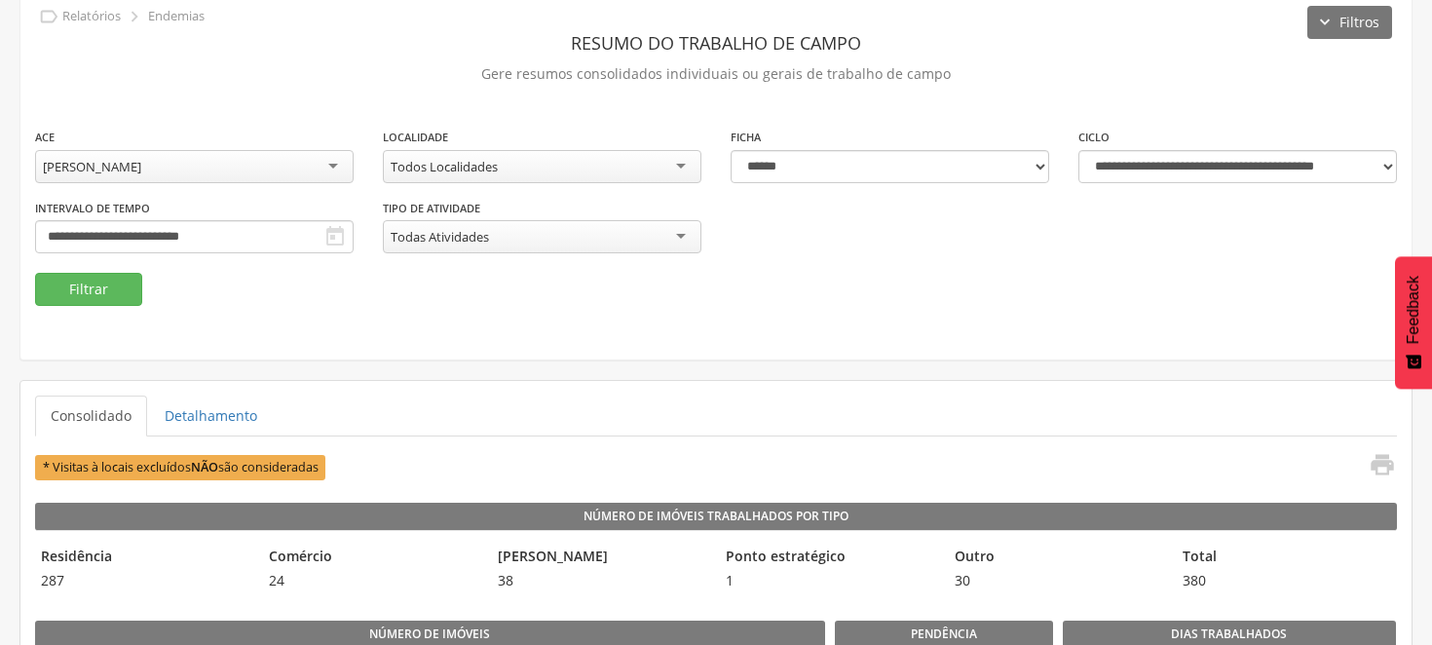
scroll to position [0, 0]
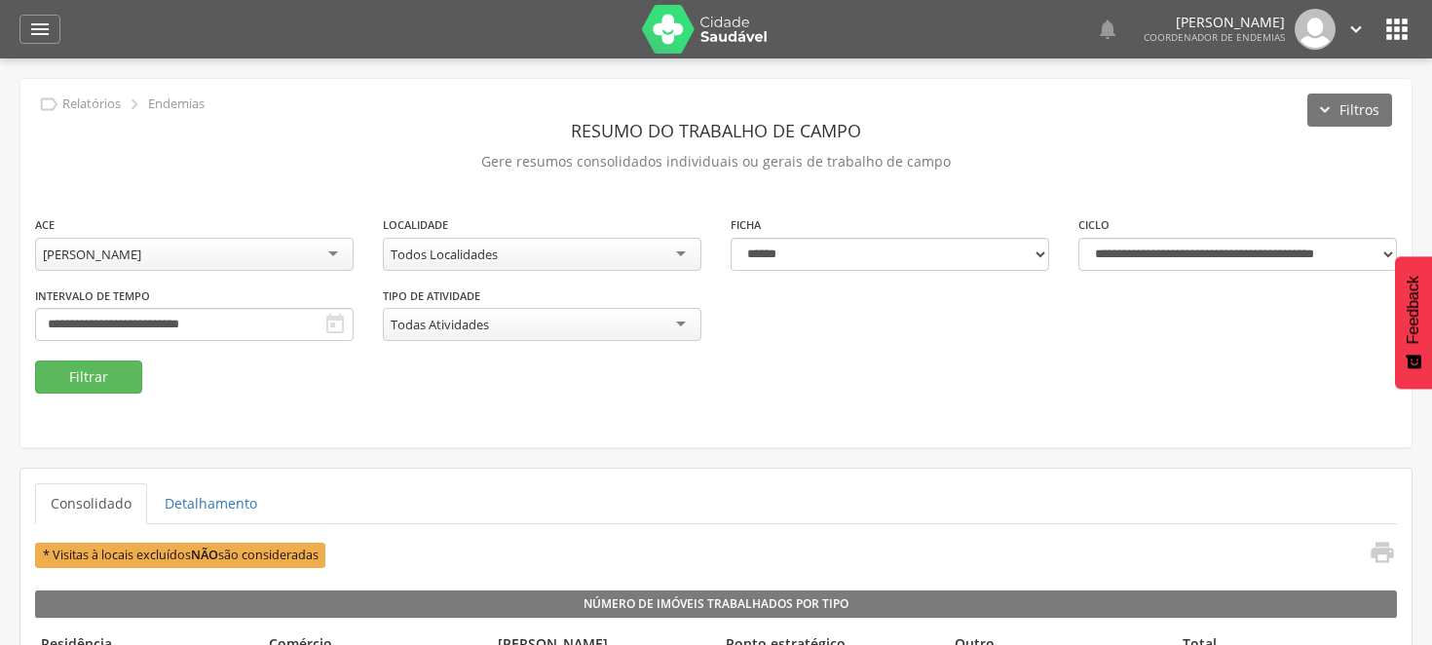
click at [1394, 24] on icon "" at bounding box center [1396, 29] width 31 height 31
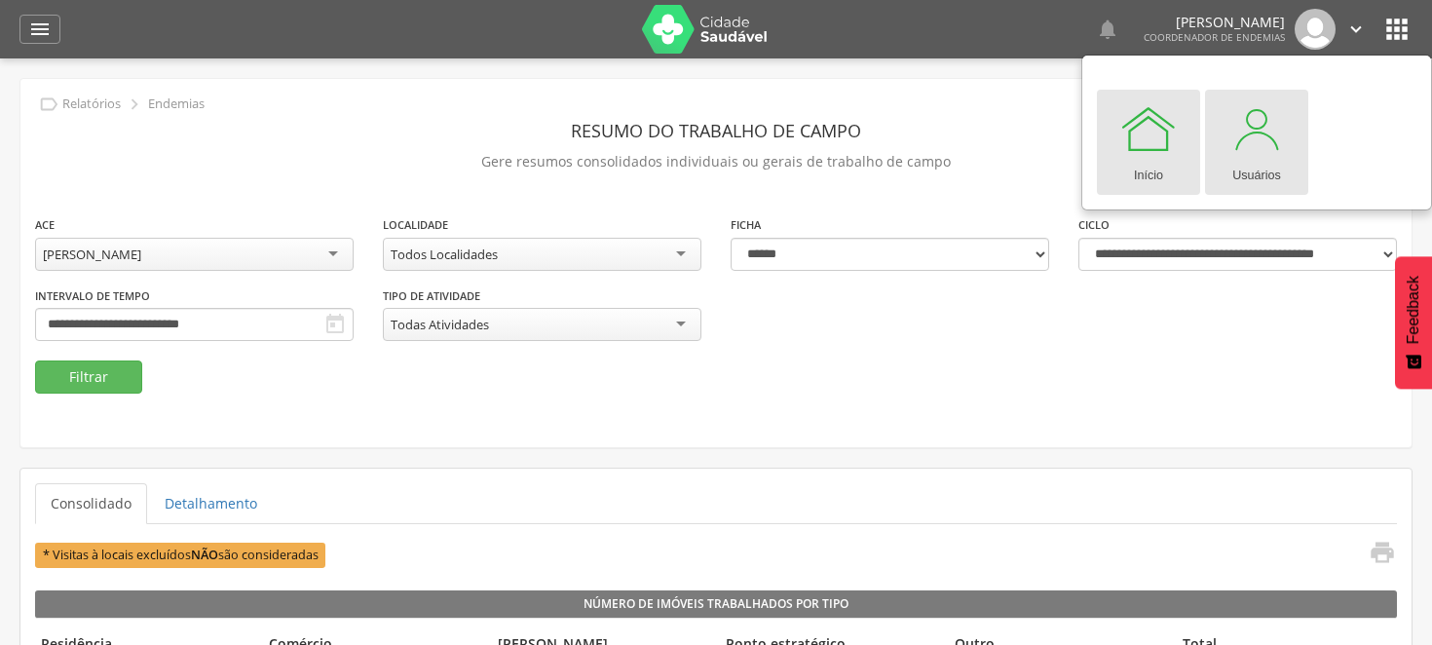
click at [1269, 167] on div "Usuários" at bounding box center [1256, 171] width 49 height 27
